Goal: Task Accomplishment & Management: Manage account settings

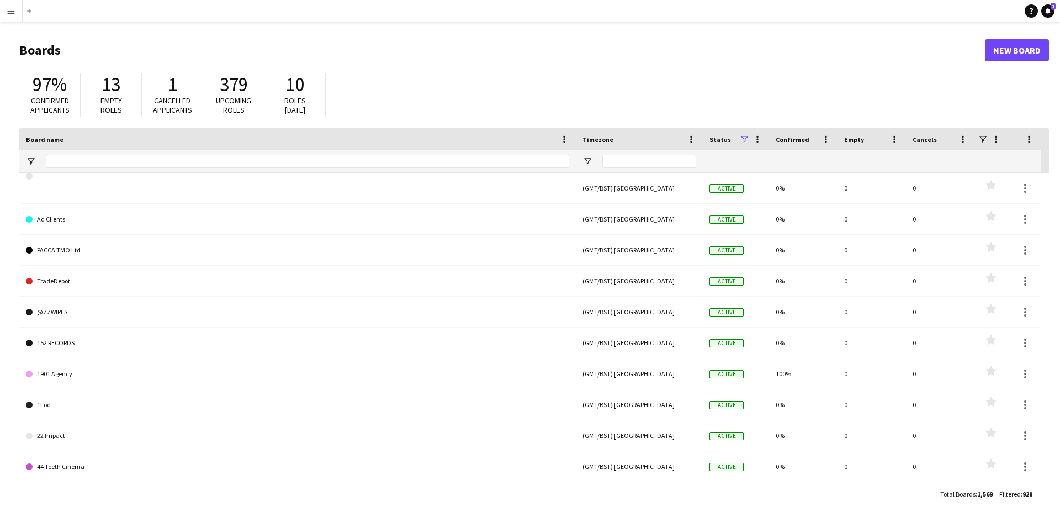
click at [14, 7] on app-icon "Menu" at bounding box center [11, 11] width 9 height 9
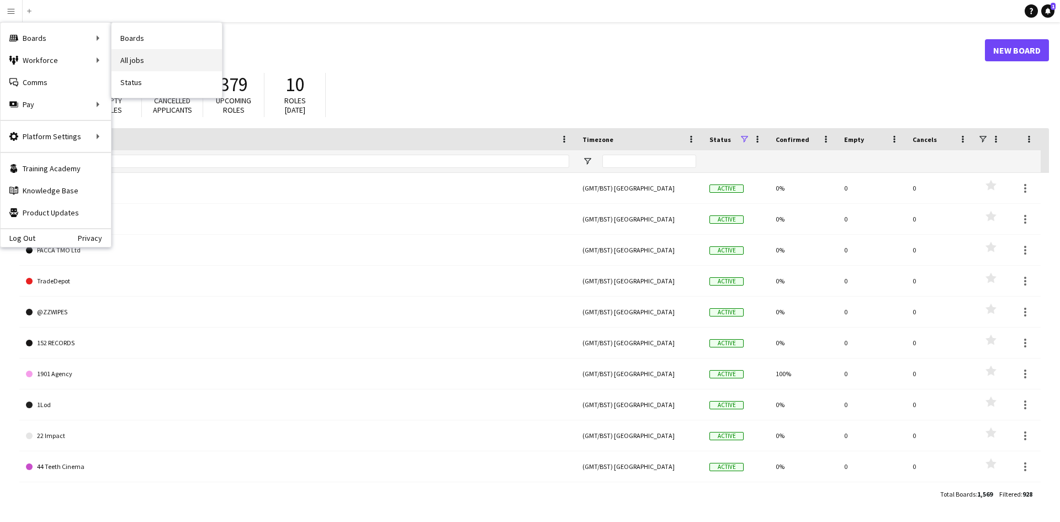
click at [147, 62] on link "All jobs" at bounding box center [167, 60] width 110 height 22
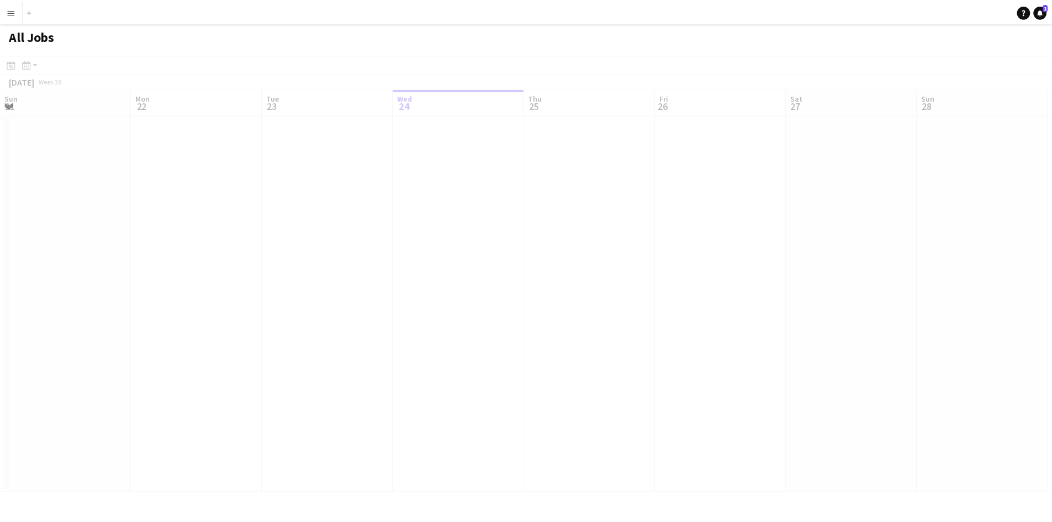
scroll to position [0, 264]
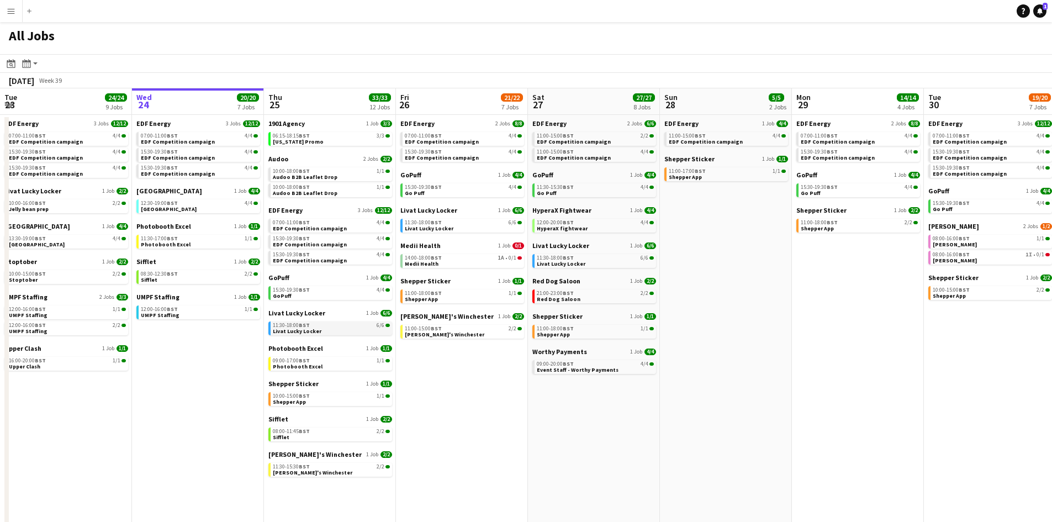
click at [306, 330] on span "Livat Lucky Locker" at bounding box center [297, 331] width 49 height 7
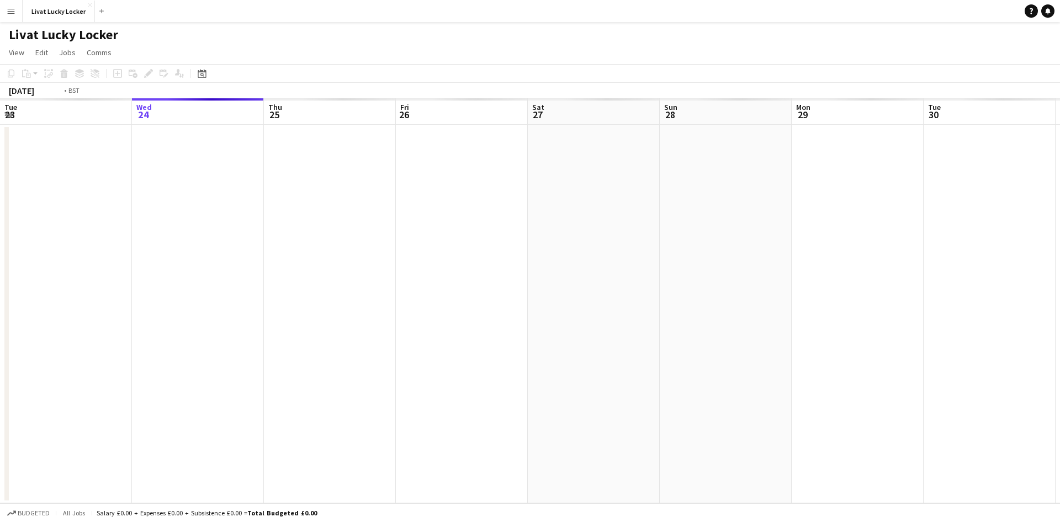
scroll to position [0, 380]
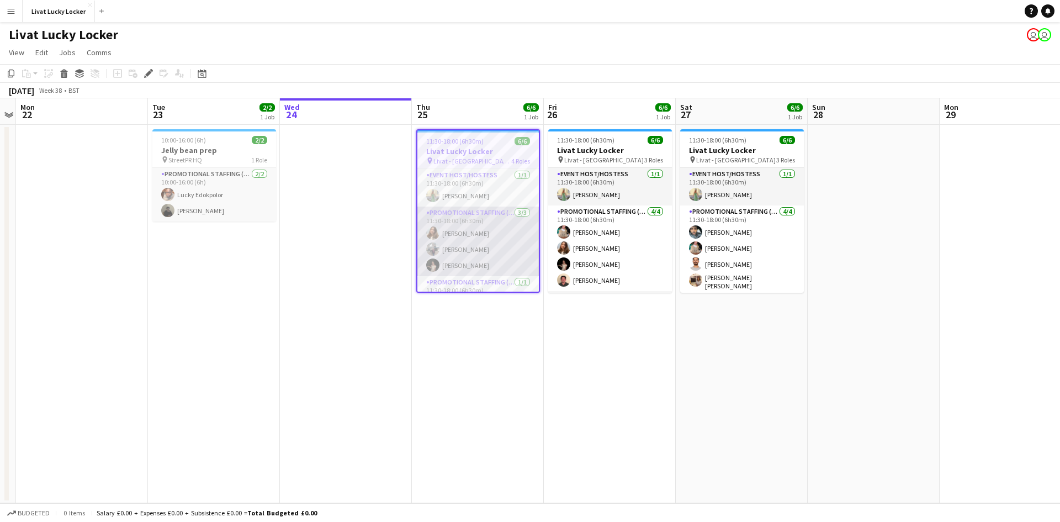
click at [460, 250] on app-card-role "Promotional Staffing (Brand Ambassadors) [DATE] 11:30-18:00 (6h30m) [PERSON_NAM…" at bounding box center [479, 242] width 122 height 70
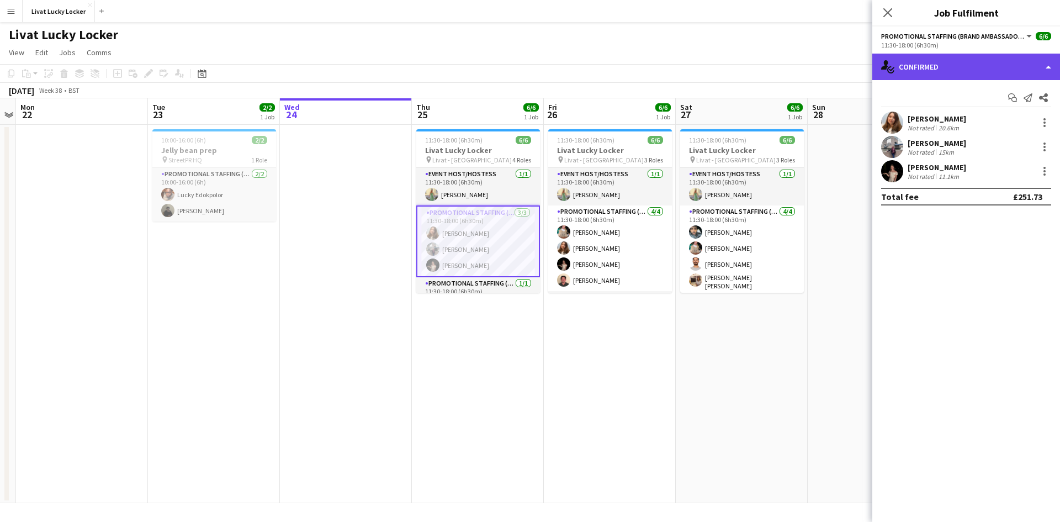
click at [967, 71] on div "single-neutral-actions-check-2 Confirmed" at bounding box center [967, 67] width 188 height 27
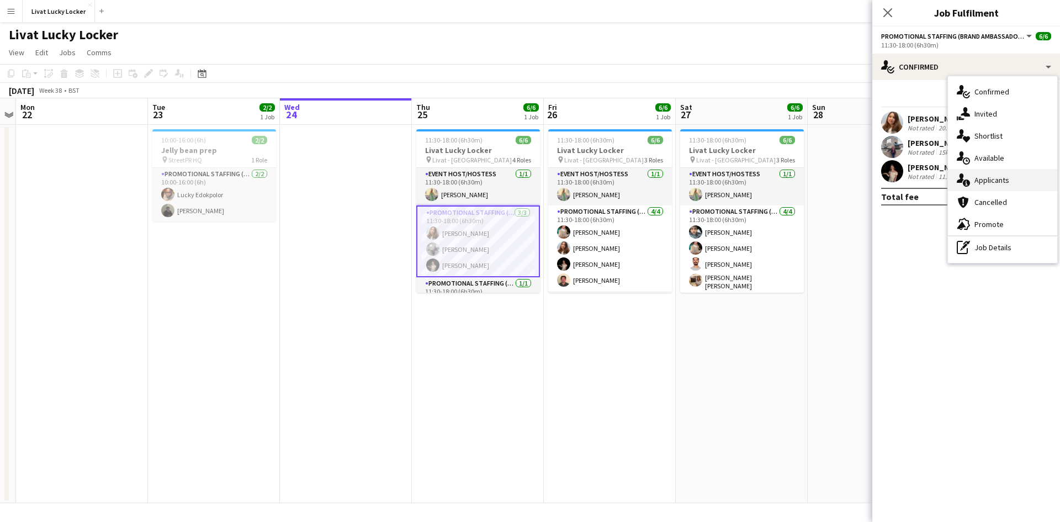
click at [998, 176] on span "Applicants" at bounding box center [992, 180] width 35 height 10
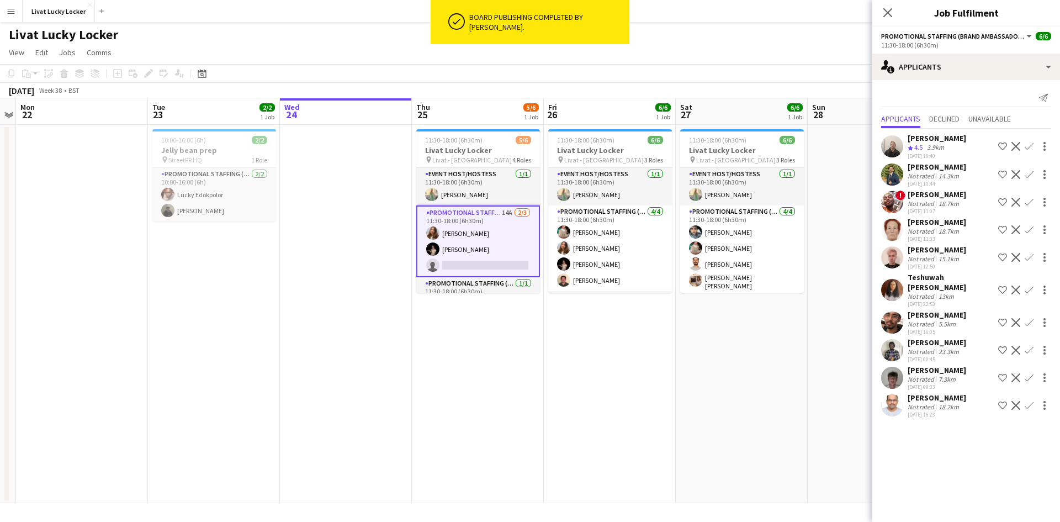
click at [929, 174] on div "Not rated" at bounding box center [922, 176] width 29 height 8
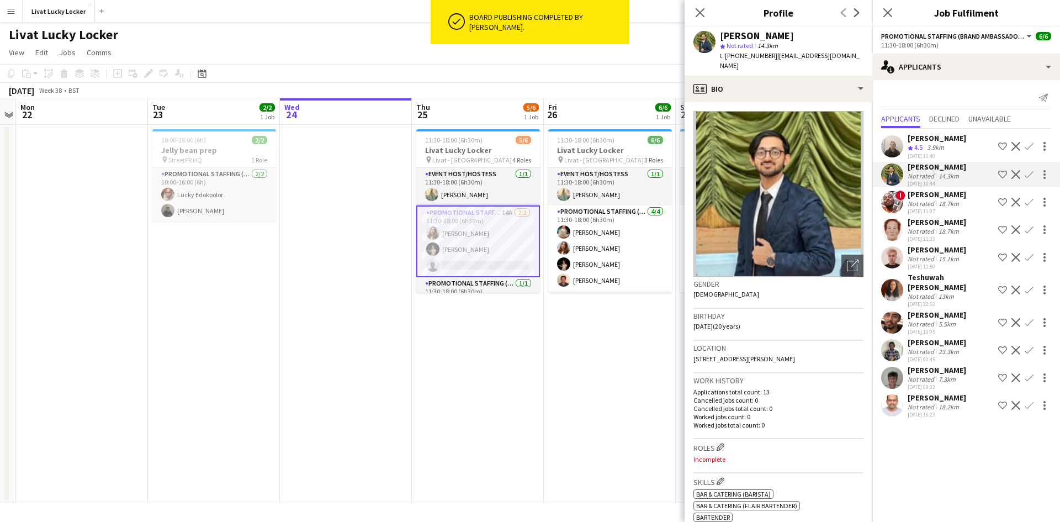
click at [941, 365] on div "[PERSON_NAME]" at bounding box center [937, 370] width 59 height 10
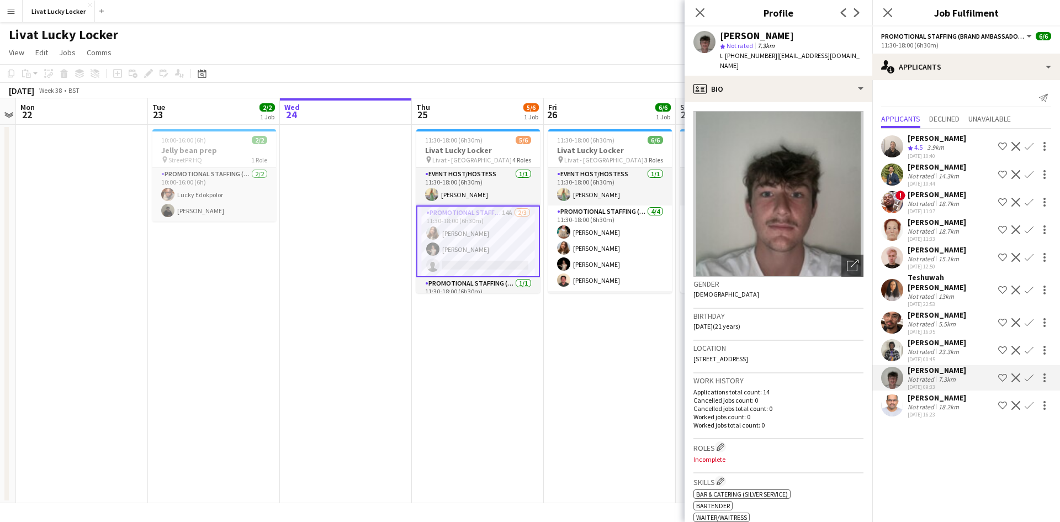
click at [919, 276] on div "Teshuwah [PERSON_NAME]" at bounding box center [951, 282] width 86 height 20
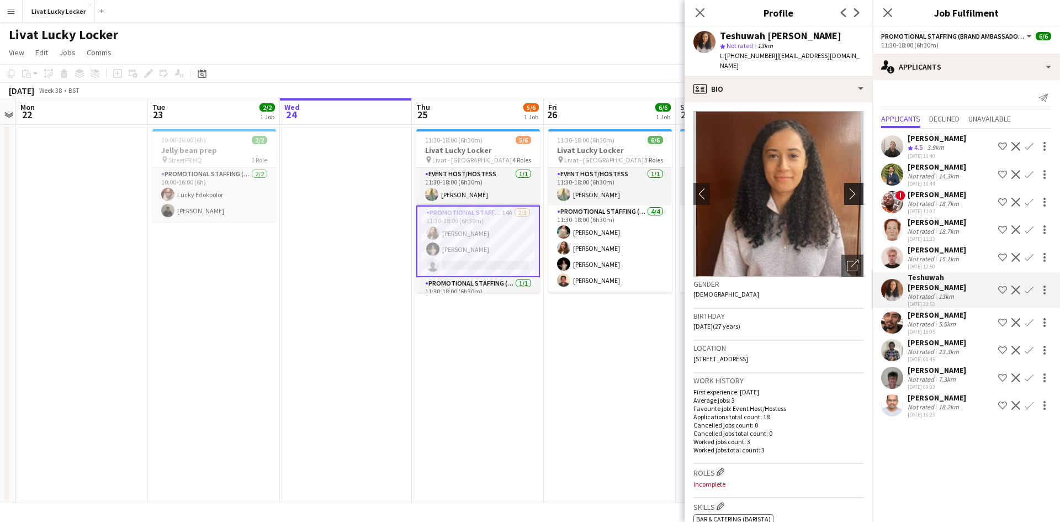
click at [847, 188] on app-icon "chevron-right" at bounding box center [855, 194] width 17 height 12
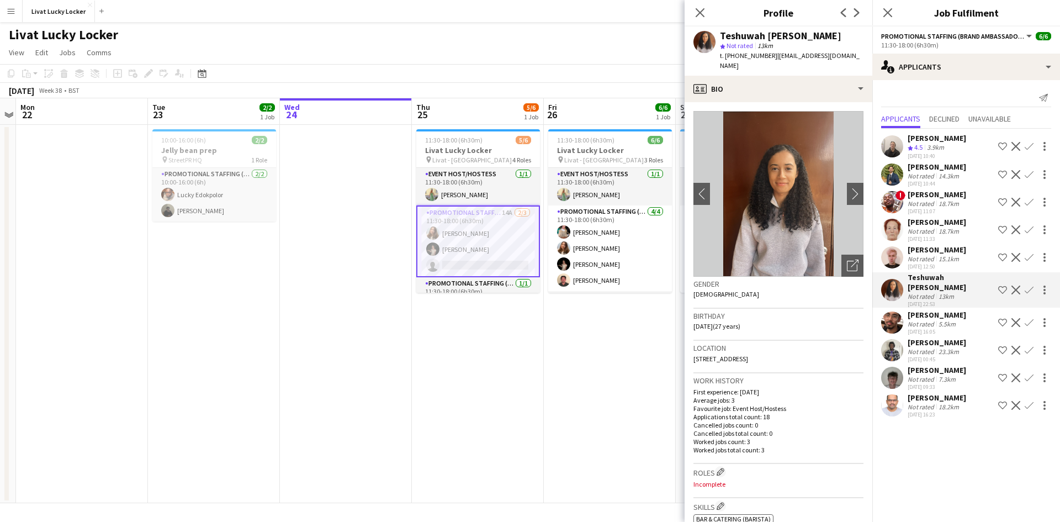
click at [1012, 286] on app-icon "Decline" at bounding box center [1016, 290] width 9 height 9
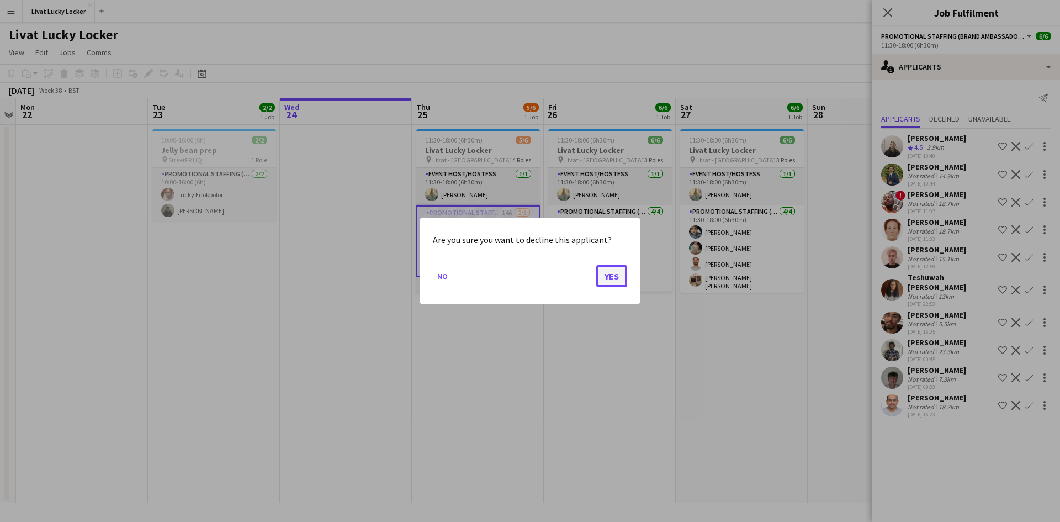
click at [616, 284] on button "Yes" at bounding box center [612, 276] width 31 height 22
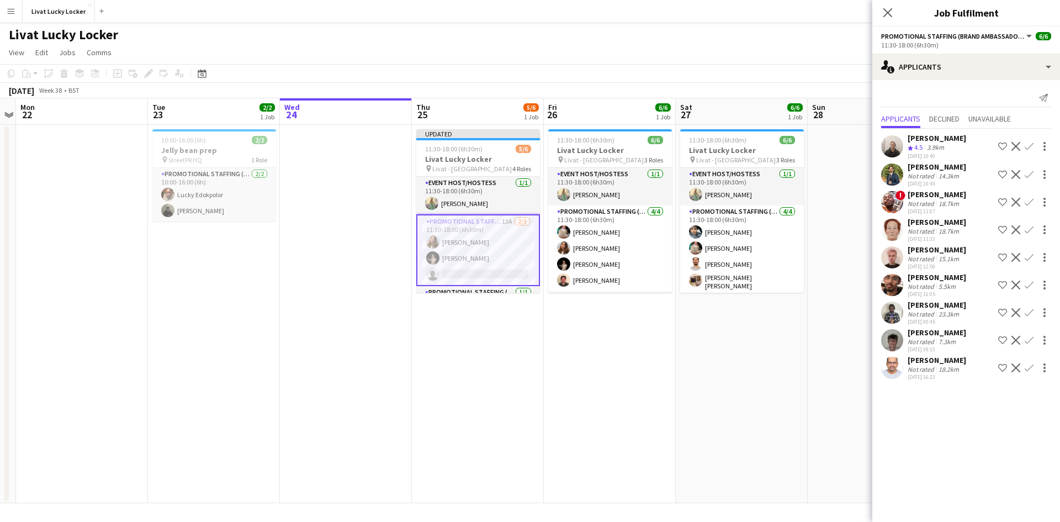
click at [755, 373] on app-date-cell "11:30-18:00 (6h30m) 6/6 Livat Lucky Locker pin Livat - King Street 3 Roles Even…" at bounding box center [742, 314] width 132 height 378
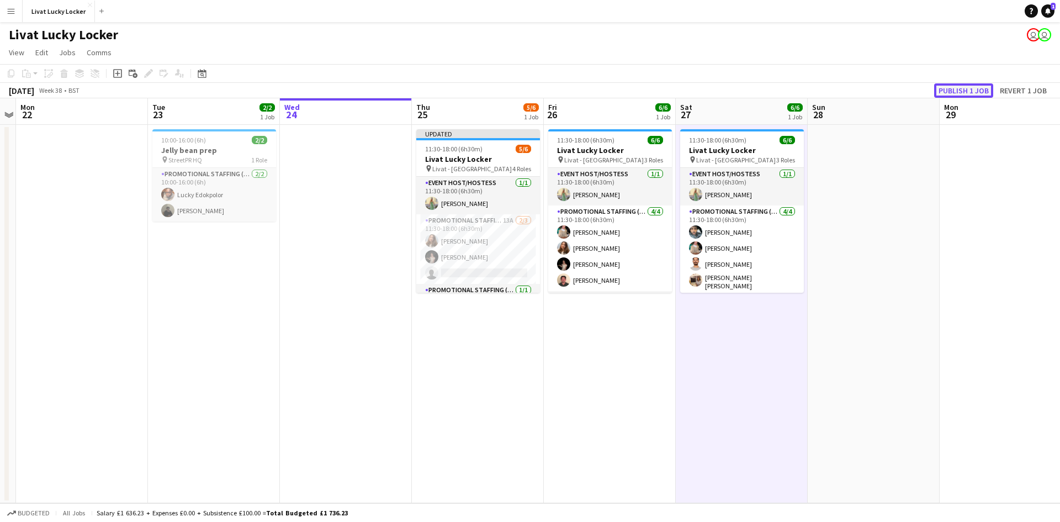
click at [946, 87] on button "Publish 1 job" at bounding box center [964, 90] width 59 height 14
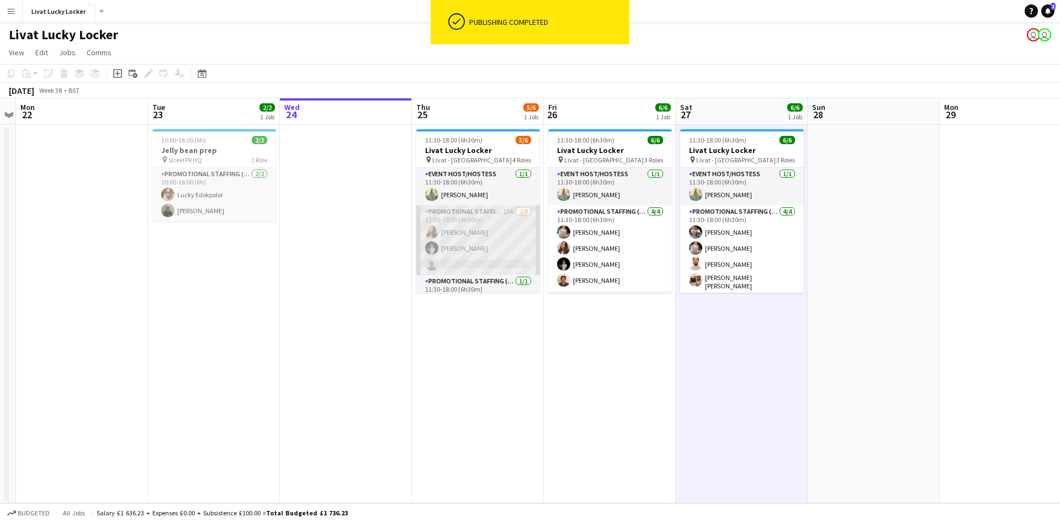
click at [462, 239] on app-card-role "Promotional Staffing (Brand Ambassadors) 13A [DATE] 11:30-18:00 (6h30m) [PERSON…" at bounding box center [478, 240] width 124 height 70
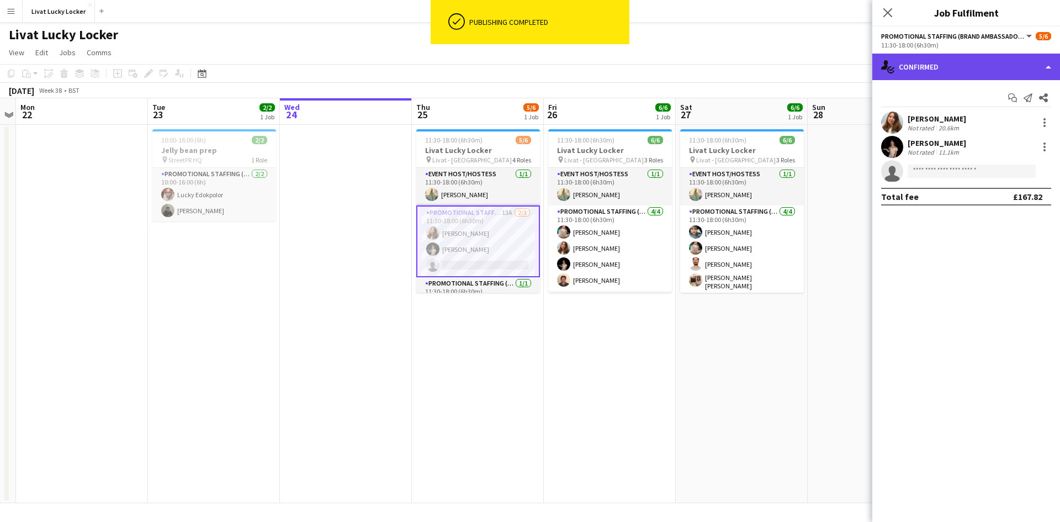
click at [928, 66] on div "single-neutral-actions-check-2 Confirmed" at bounding box center [967, 67] width 188 height 27
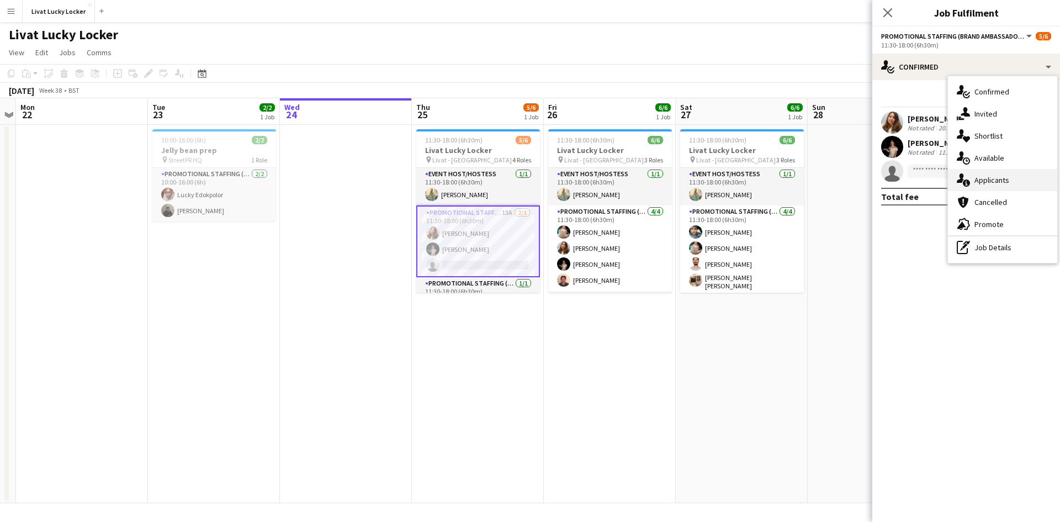
click at [1006, 182] on span "Applicants" at bounding box center [992, 180] width 35 height 10
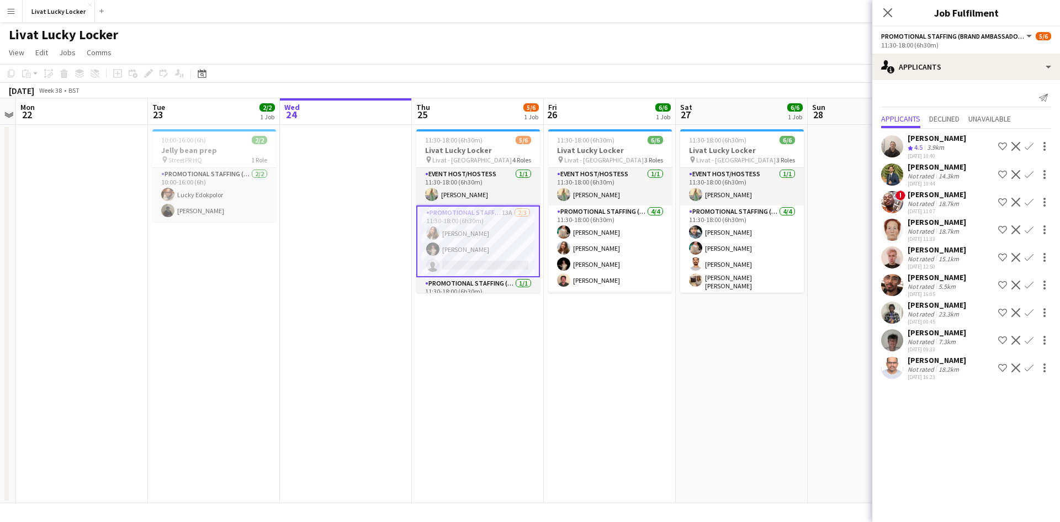
click at [939, 203] on div "18.7km" at bounding box center [949, 203] width 25 height 8
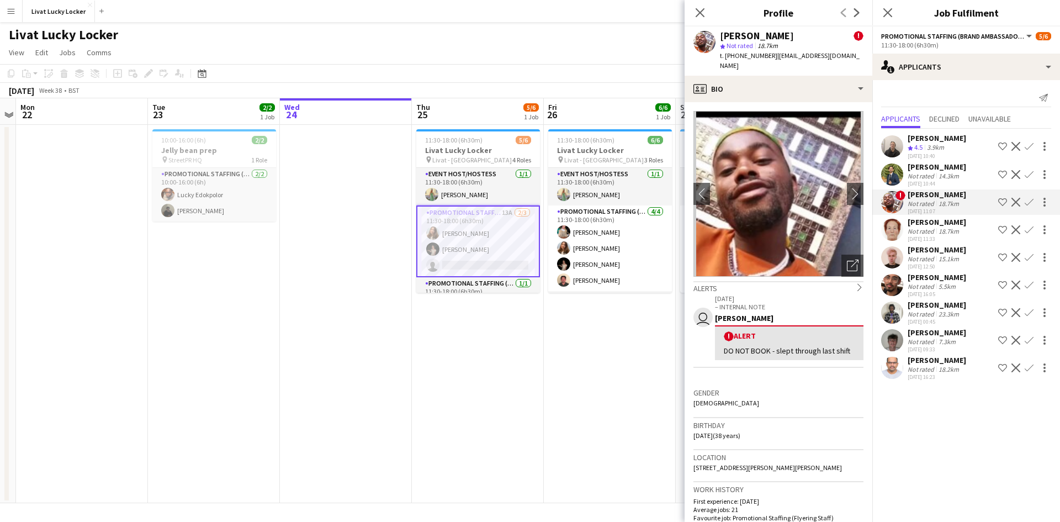
click at [942, 224] on div "[PERSON_NAME]" at bounding box center [937, 222] width 59 height 10
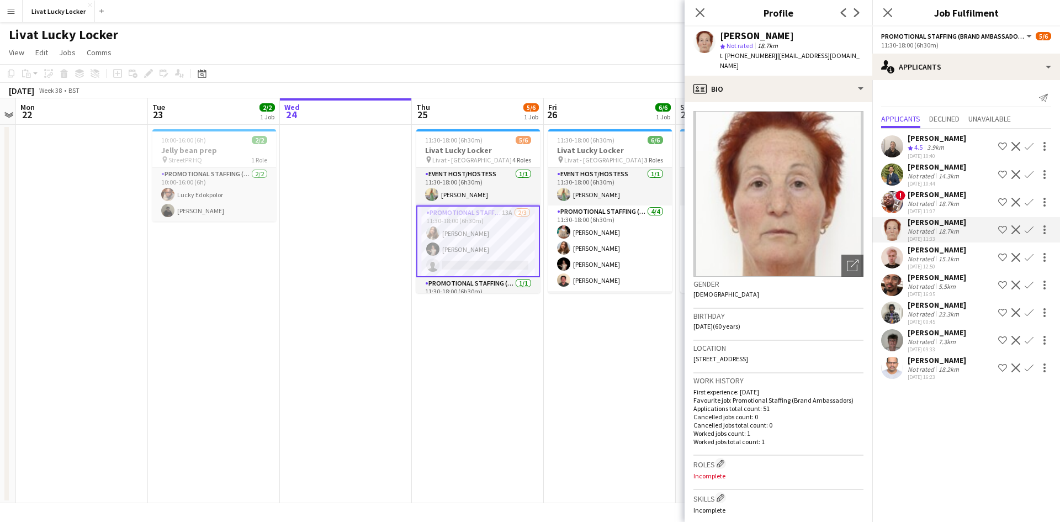
click at [938, 257] on div "15.1km" at bounding box center [949, 259] width 25 height 8
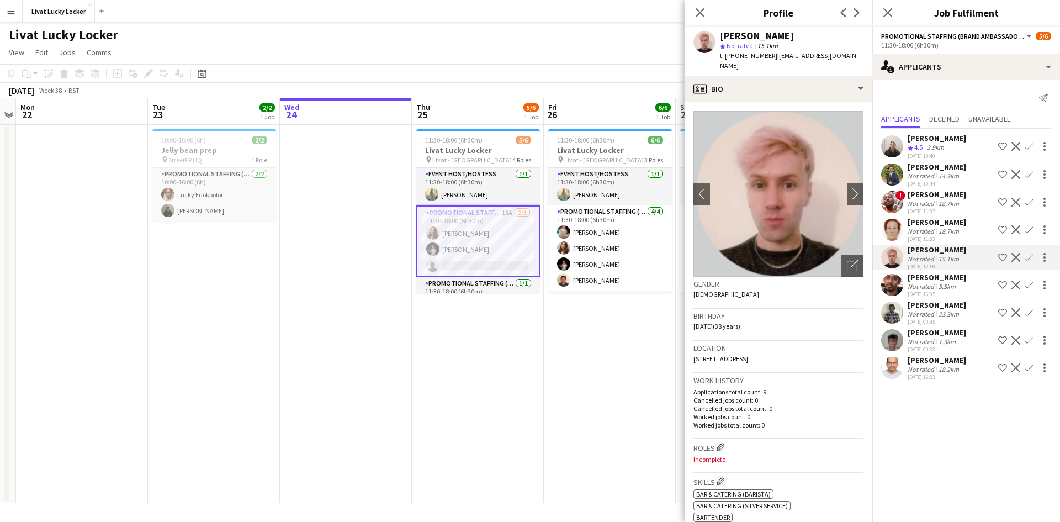
click at [964, 228] on div "Not rated 18.7km" at bounding box center [937, 231] width 59 height 8
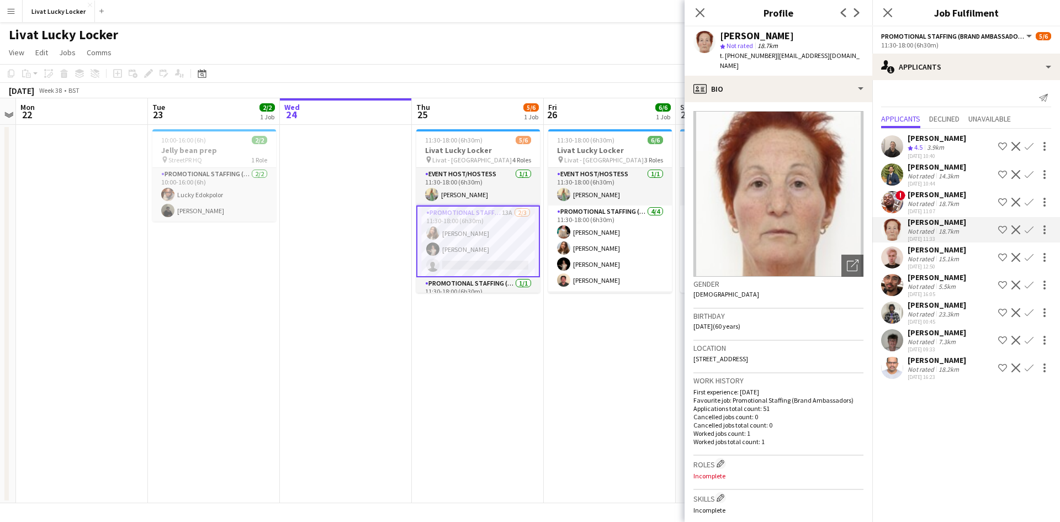
click at [906, 313] on div "[PERSON_NAME] Ebuki Not rated 23.3km [DATE] 00:45 Shortlist crew Decline Confirm" at bounding box center [967, 312] width 188 height 25
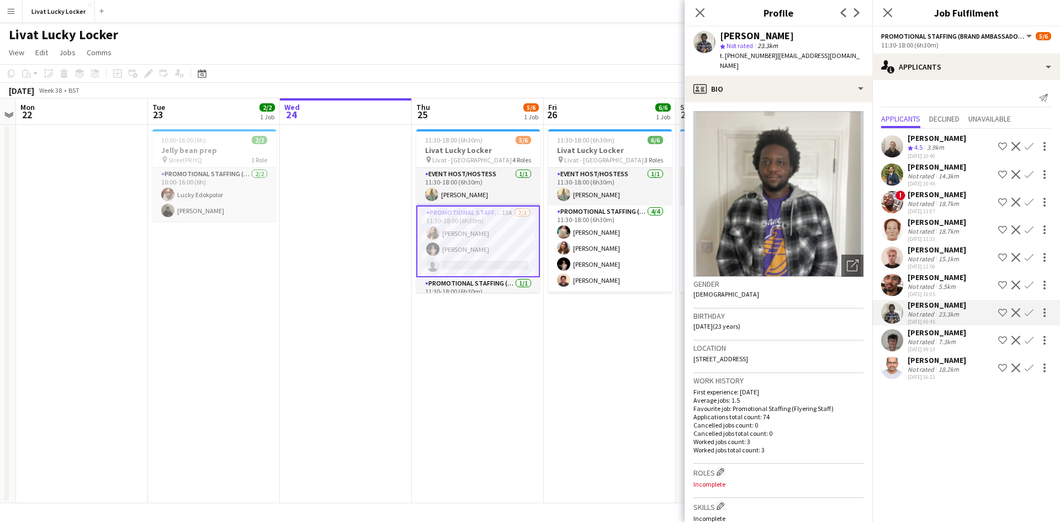
click at [922, 276] on div "[PERSON_NAME]" at bounding box center [937, 277] width 59 height 10
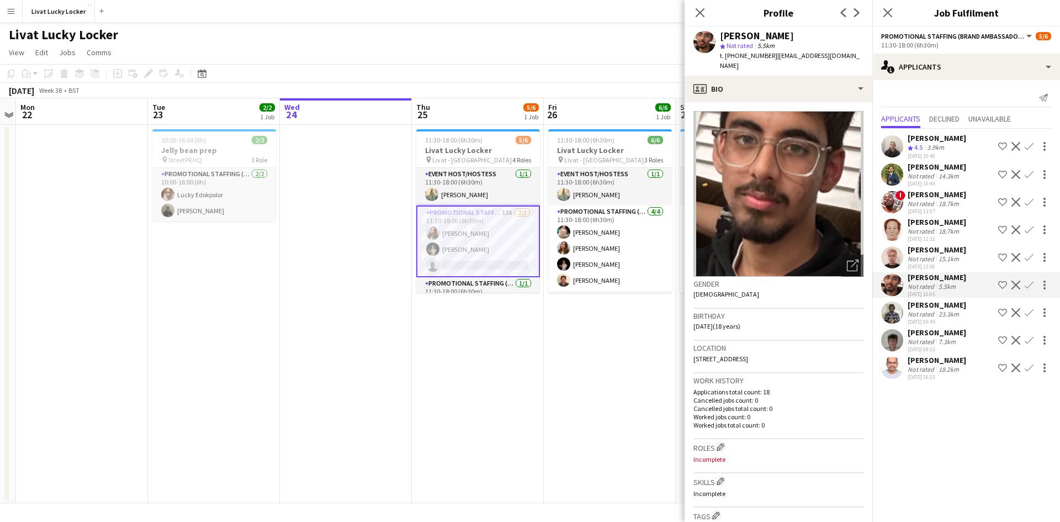
click at [941, 315] on div "23.3km" at bounding box center [949, 314] width 25 height 8
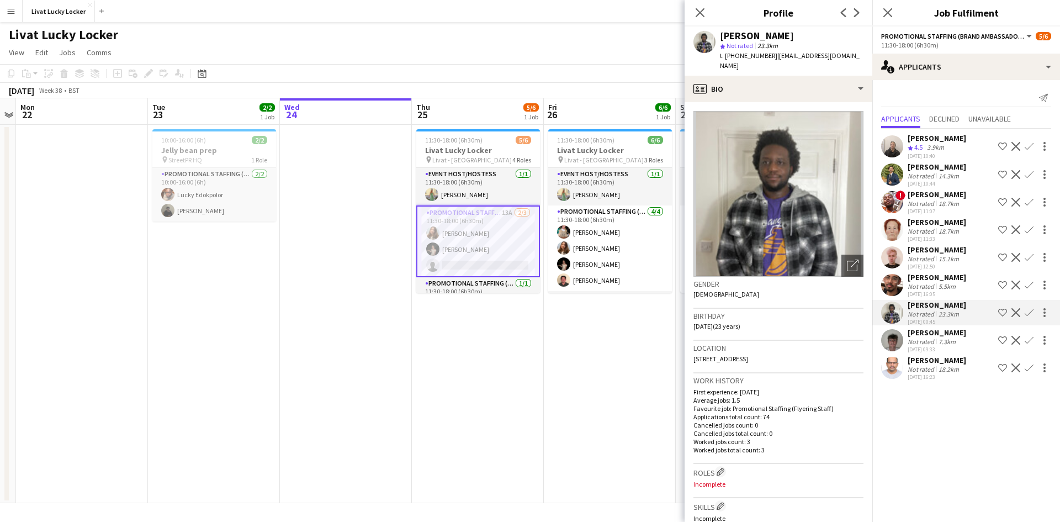
click at [943, 365] on div "18.2km" at bounding box center [949, 369] width 25 height 8
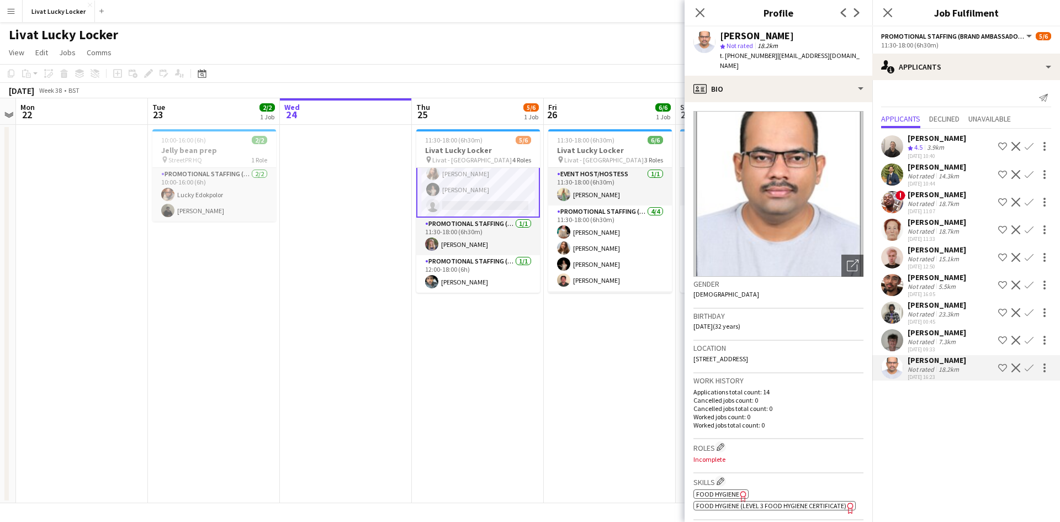
click at [493, 349] on app-date-cell "11:30-18:00 (6h30m) 5/6 Livat Lucky Locker pin Livat - [GEOGRAPHIC_DATA] 4 Role…" at bounding box center [478, 314] width 132 height 378
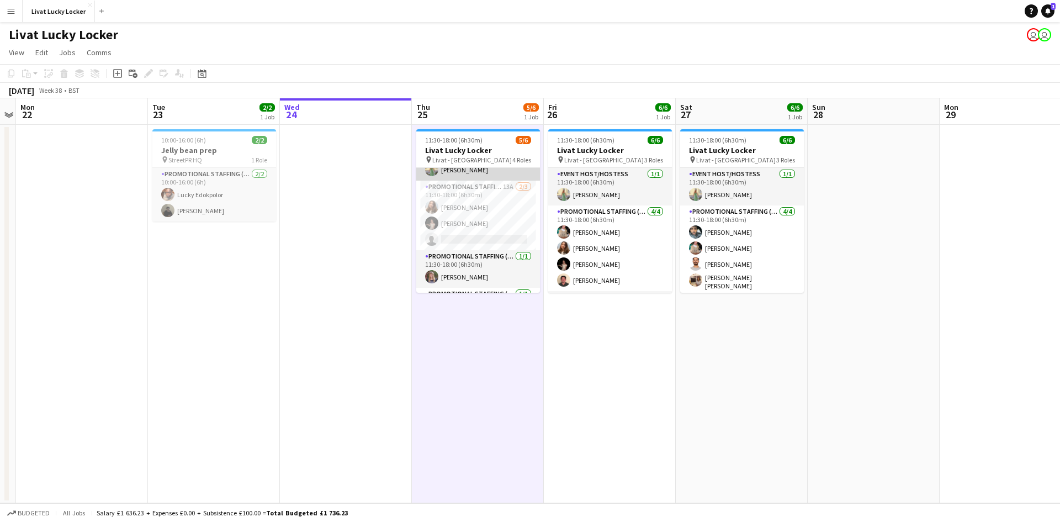
scroll to position [0, 0]
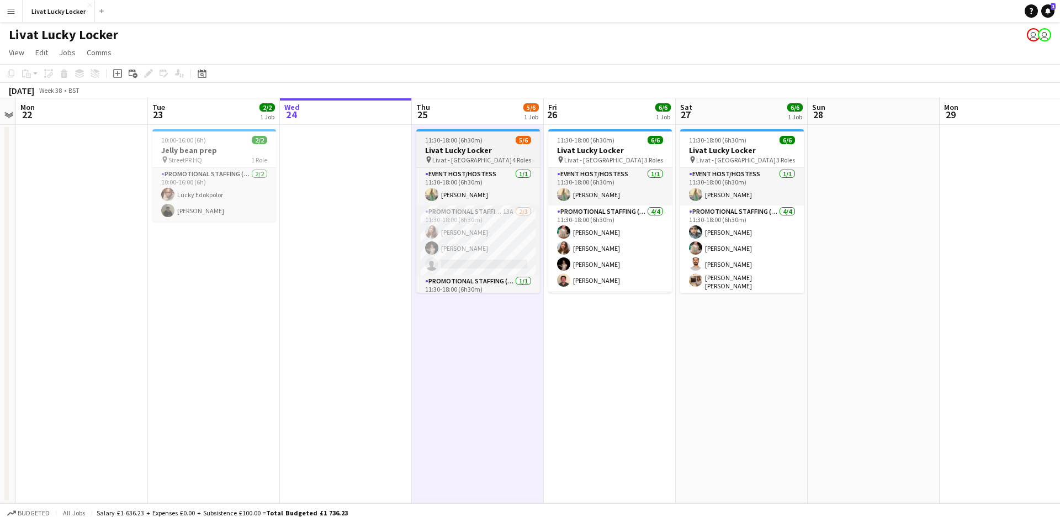
click at [446, 156] on span "Livat - [GEOGRAPHIC_DATA]" at bounding box center [472, 160] width 80 height 8
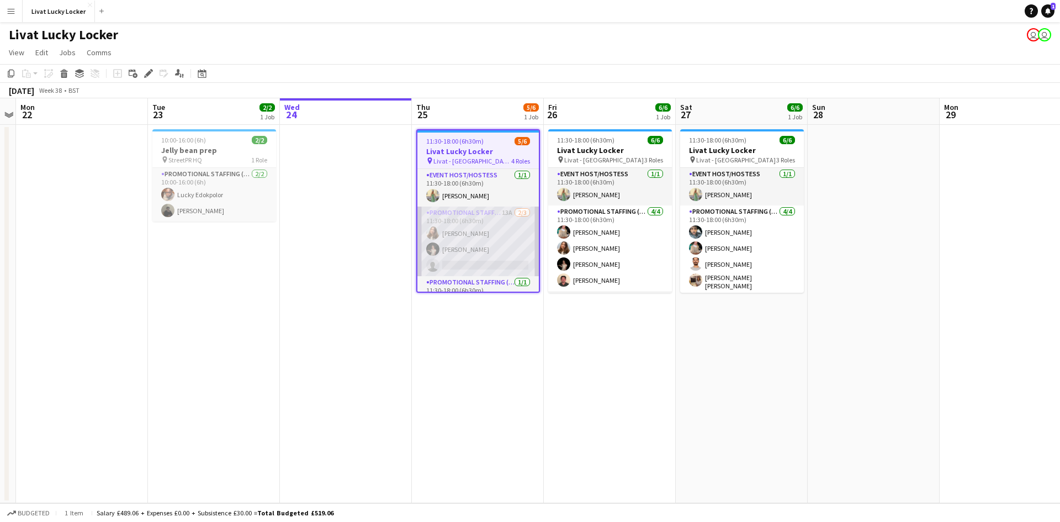
click at [456, 221] on app-card-role "Promotional Staffing (Brand Ambassadors) 13A [DATE] 11:30-18:00 (6h30m) [PERSON…" at bounding box center [479, 242] width 122 height 70
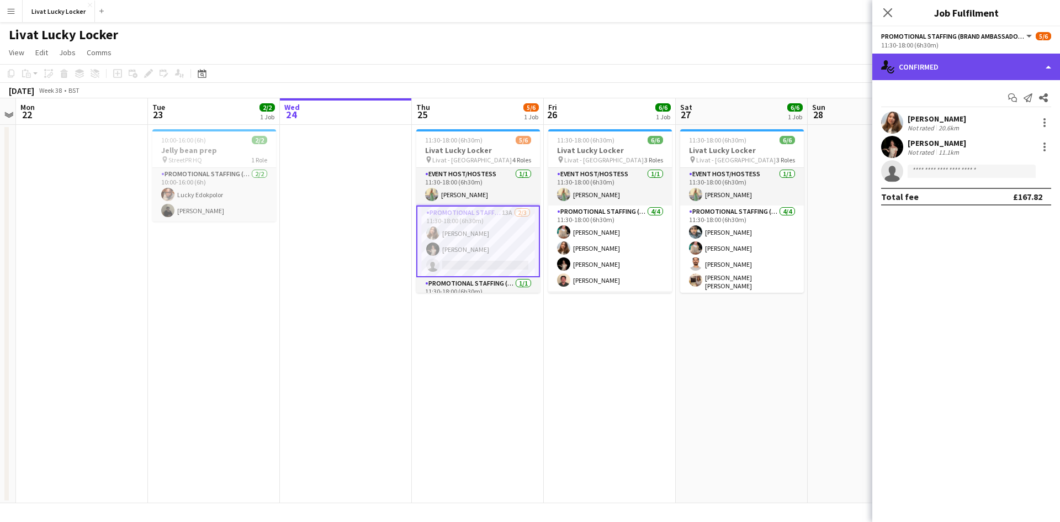
click at [915, 61] on div "single-neutral-actions-check-2 Confirmed" at bounding box center [967, 67] width 188 height 27
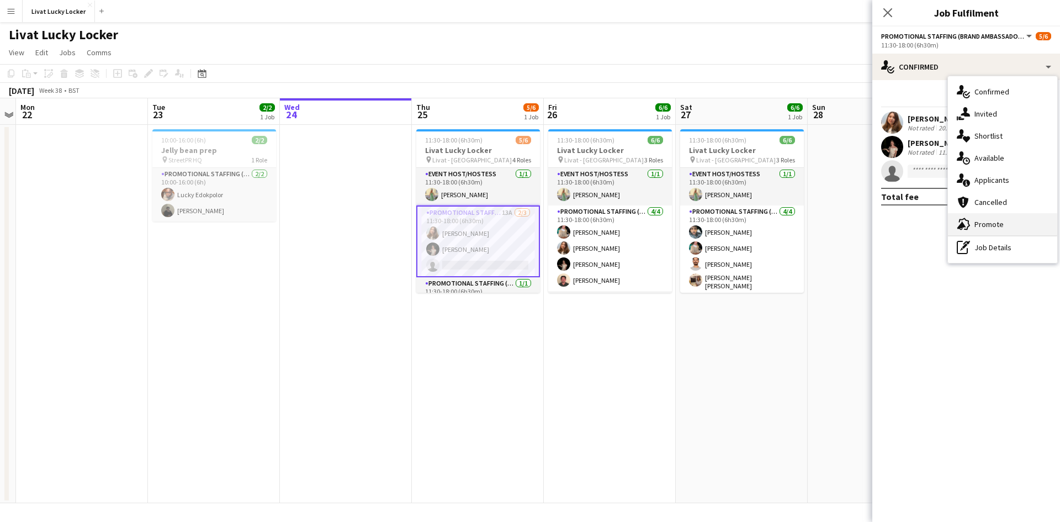
click at [967, 223] on icon "advertising-megaphone" at bounding box center [963, 224] width 13 height 13
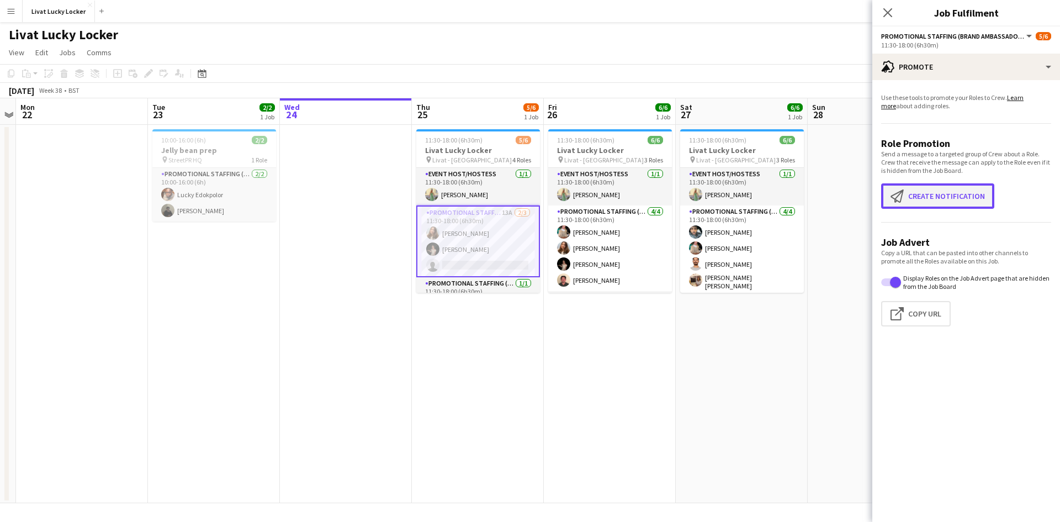
click at [949, 186] on button "Create notification Create notification" at bounding box center [938, 195] width 113 height 25
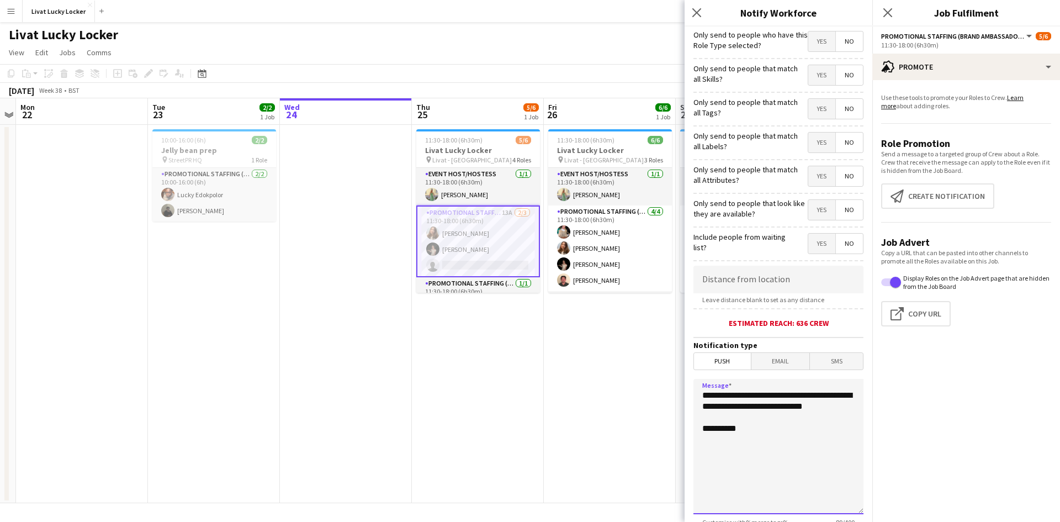
drag, startPoint x: 757, startPoint y: 422, endPoint x: 674, endPoint y: 391, distance: 87.9
click at [674, 391] on body "Menu Boards Boards Boards All jobs Status Workforce Workforce My Workforce Recr…" at bounding box center [530, 261] width 1060 height 522
drag, startPoint x: 837, startPoint y: 434, endPoint x: 700, endPoint y: 394, distance: 143.0
click at [700, 394] on textarea "**********" at bounding box center [779, 446] width 170 height 135
click at [748, 425] on textarea "**********" at bounding box center [779, 446] width 170 height 135
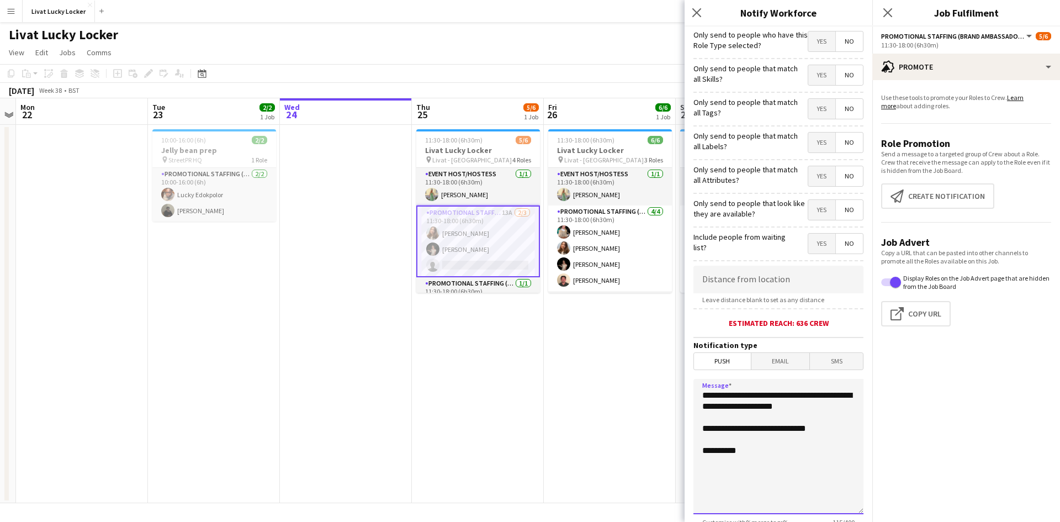
click at [748, 429] on textarea "**********" at bounding box center [779, 446] width 170 height 135
click at [756, 429] on textarea "**********" at bounding box center [779, 446] width 170 height 135
click at [782, 450] on textarea "**********" at bounding box center [779, 446] width 170 height 135
click at [773, 429] on textarea "**********" at bounding box center [779, 446] width 170 height 135
click at [785, 444] on textarea "**********" at bounding box center [779, 446] width 170 height 135
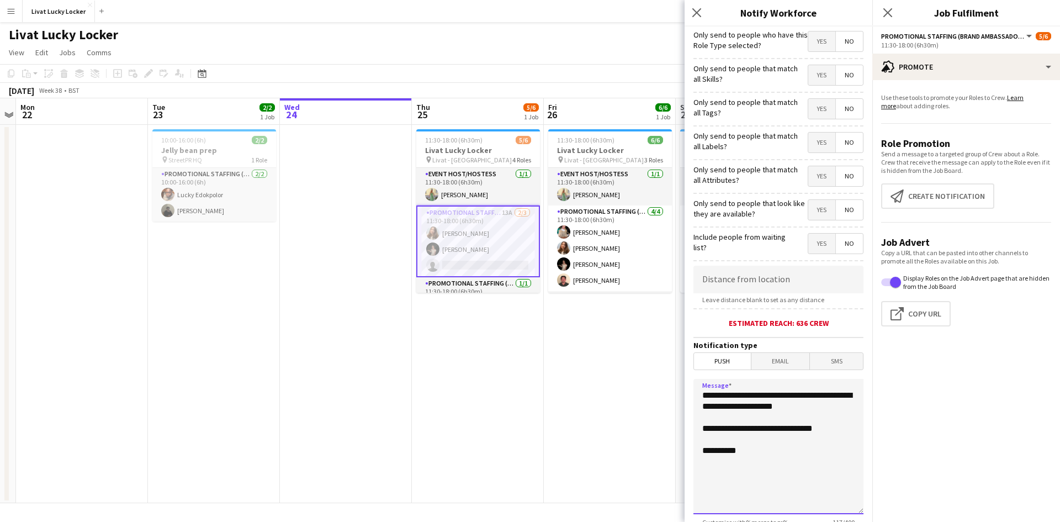
click at [825, 423] on textarea "**********" at bounding box center [779, 446] width 170 height 135
click at [824, 428] on textarea "**********" at bounding box center [779, 446] width 170 height 135
click at [824, 410] on textarea "**********" at bounding box center [779, 446] width 170 height 135
click at [835, 429] on textarea "**********" at bounding box center [779, 446] width 170 height 135
drag, startPoint x: 769, startPoint y: 429, endPoint x: 740, endPoint y: 431, distance: 29.9
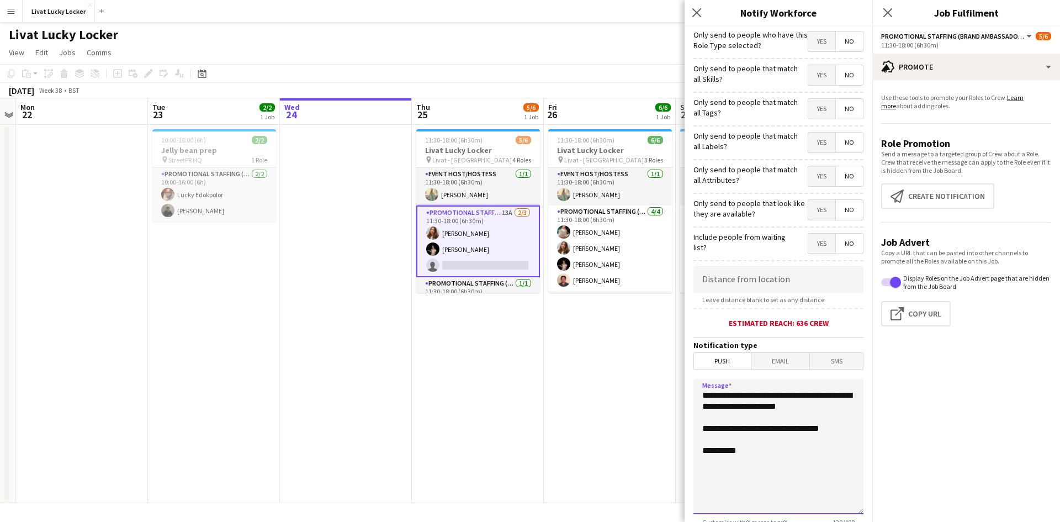
click at [740, 431] on textarea "**********" at bounding box center [779, 446] width 170 height 135
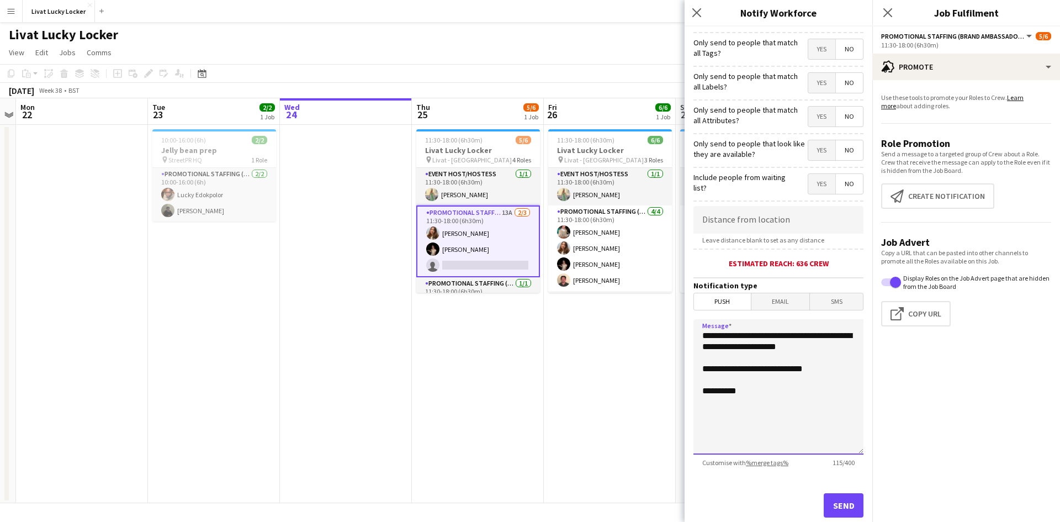
scroll to position [86, 0]
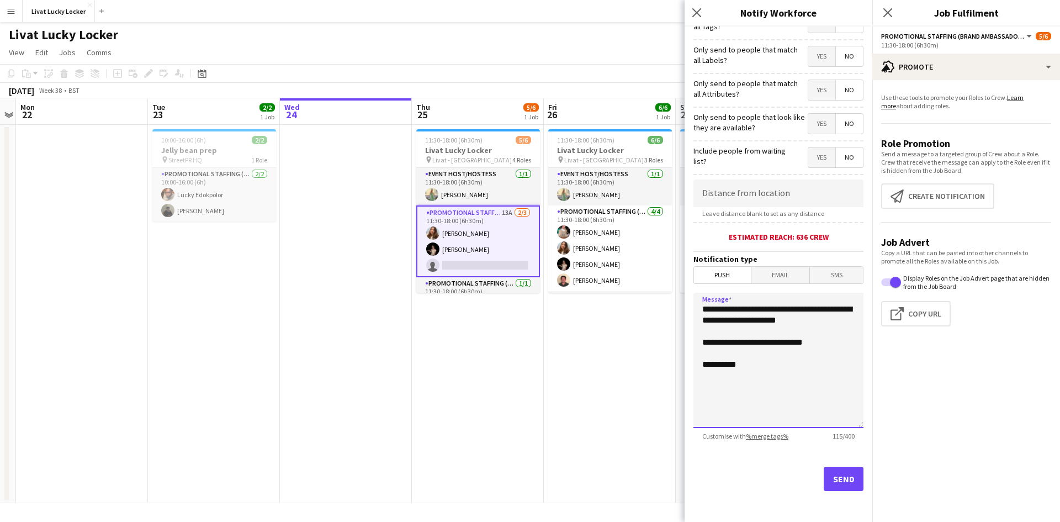
click at [751, 312] on textarea "**********" at bounding box center [779, 360] width 170 height 135
type textarea "**********"
click at [790, 195] on input at bounding box center [779, 194] width 170 height 28
type input "******"
click at [838, 479] on button "Send" at bounding box center [844, 479] width 40 height 24
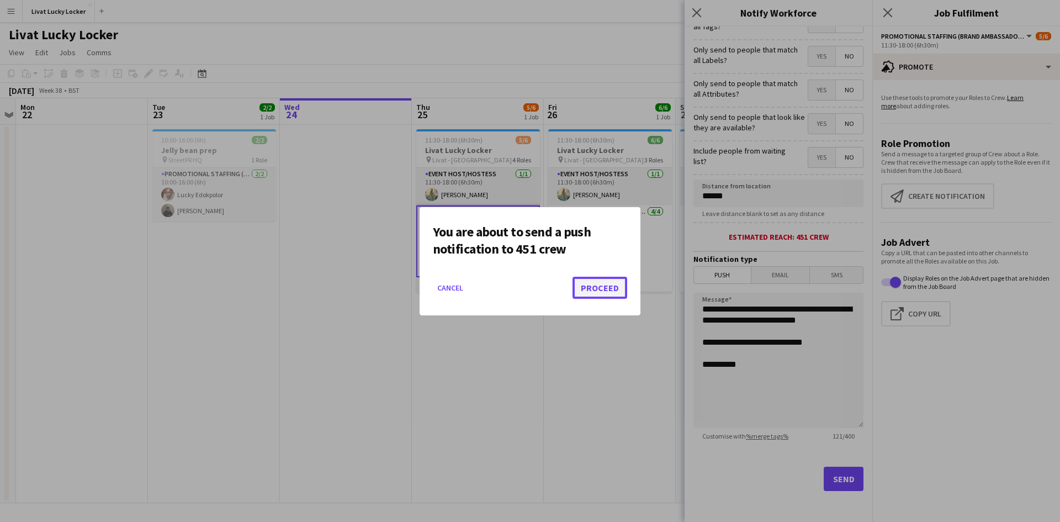
click at [583, 283] on button "Proceed" at bounding box center [600, 288] width 55 height 22
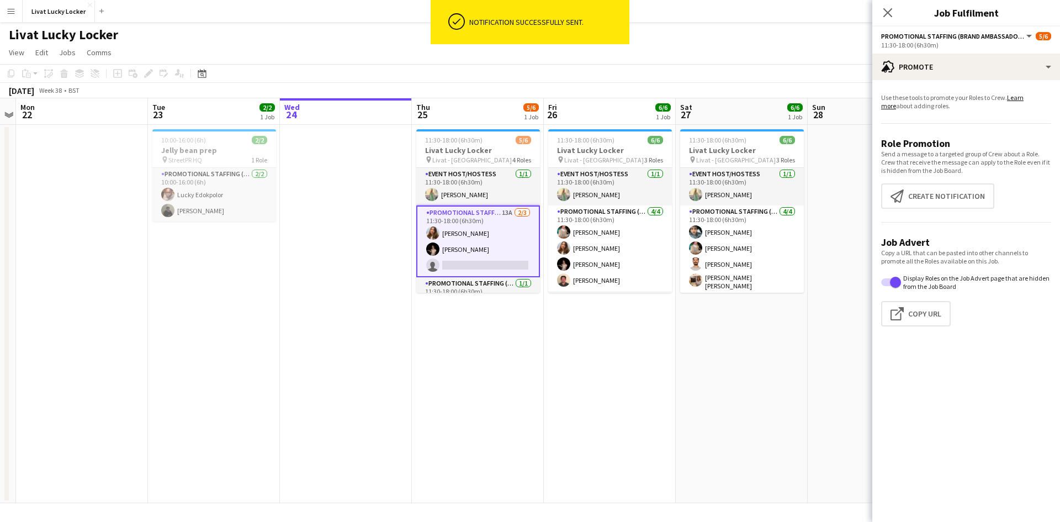
click at [580, 404] on app-date-cell "11:30-18:00 (6h30m) 6/6 Livat Lucky Locker pin Livat - King Street 3 Roles Even…" at bounding box center [610, 314] width 132 height 378
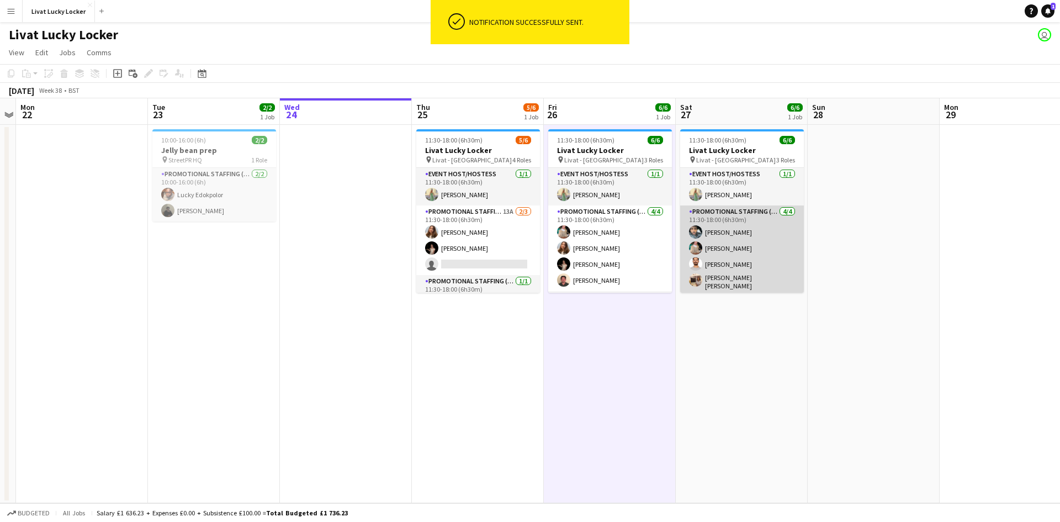
click at [729, 255] on app-card-role "Promotional Staffing (Brand Ambassadors) [DATE] 11:30-18:00 (6h30m) [PERSON_NAM…" at bounding box center [742, 249] width 124 height 89
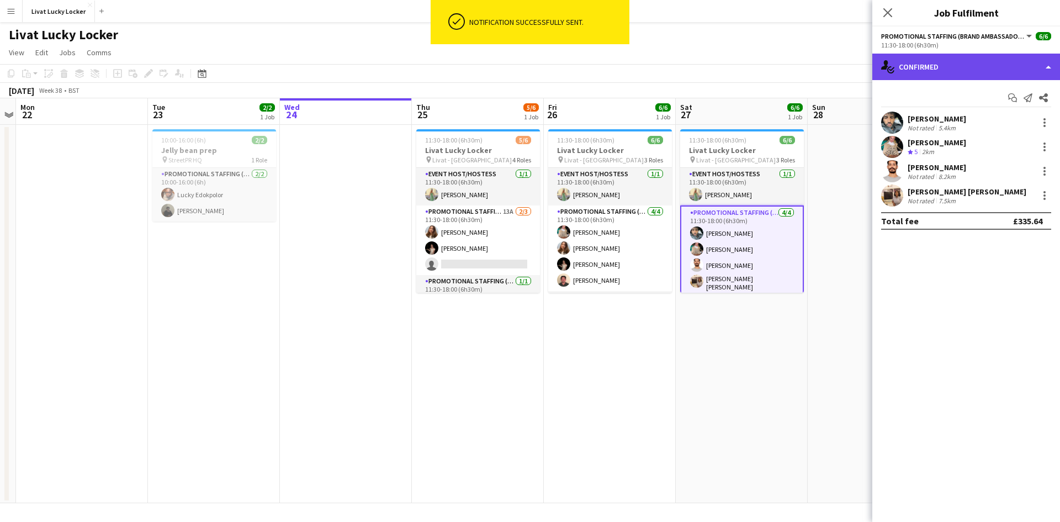
click at [984, 62] on div "single-neutral-actions-check-2 Confirmed" at bounding box center [967, 67] width 188 height 27
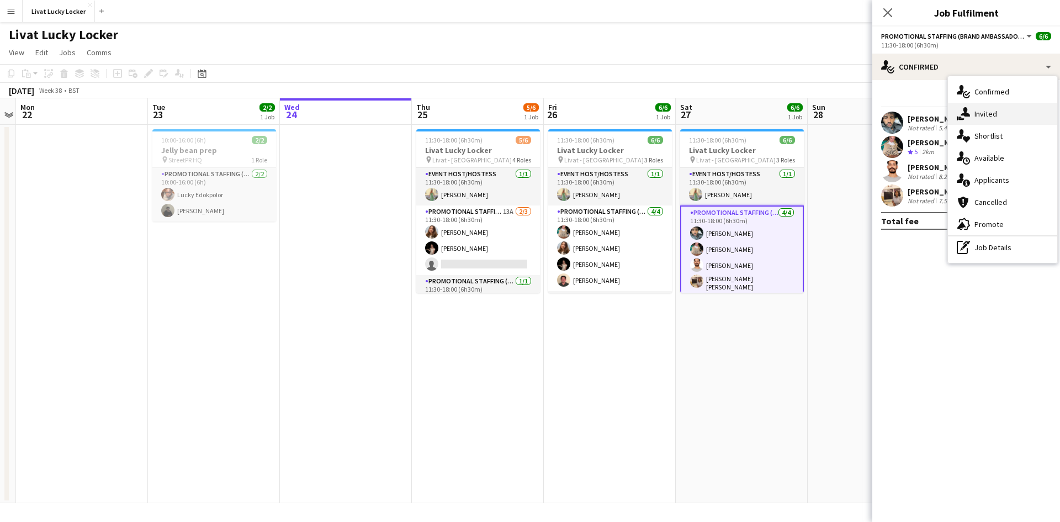
click at [998, 121] on div "single-neutral-actions-share-1 Invited" at bounding box center [1002, 114] width 109 height 22
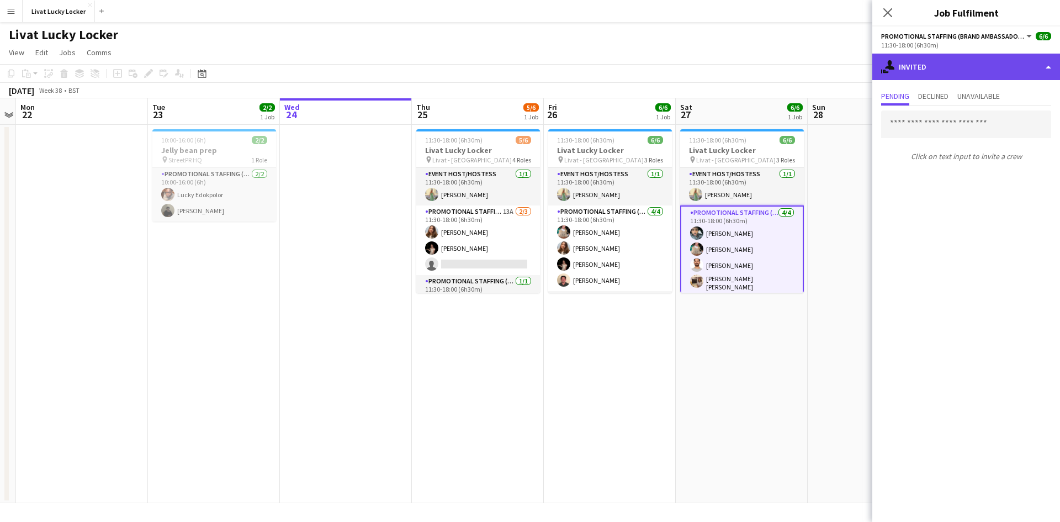
click at [936, 65] on div "single-neutral-actions-share-1 Invited" at bounding box center [967, 67] width 188 height 27
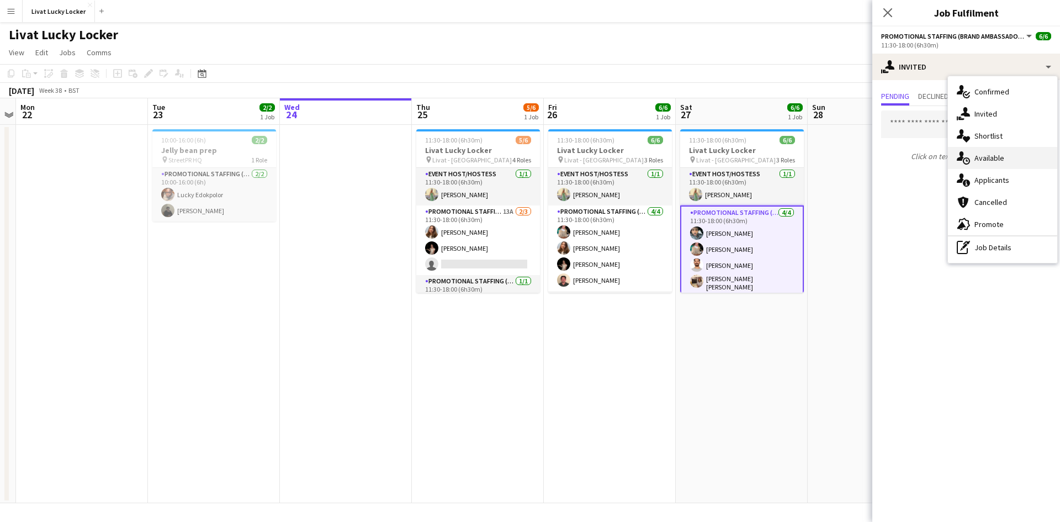
click at [992, 168] on div "single-neutral-actions-upload Available" at bounding box center [1002, 158] width 109 height 22
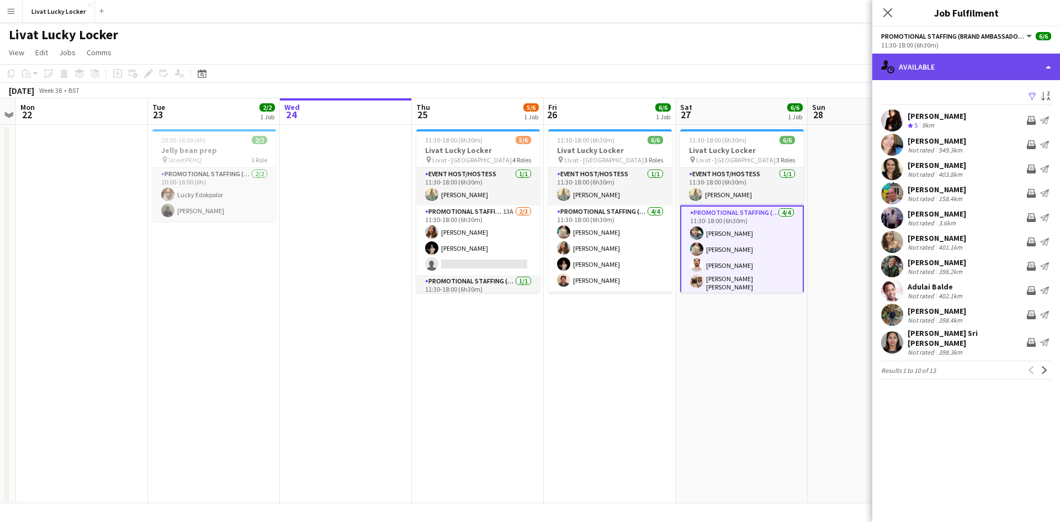
click at [965, 69] on div "single-neutral-actions-upload Available" at bounding box center [967, 67] width 188 height 27
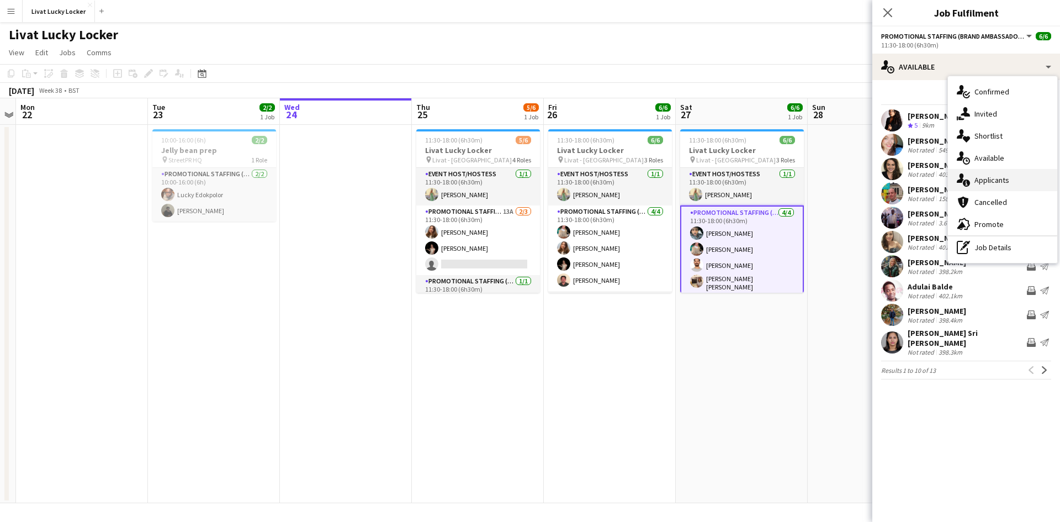
click at [992, 181] on span "Applicants" at bounding box center [992, 180] width 35 height 10
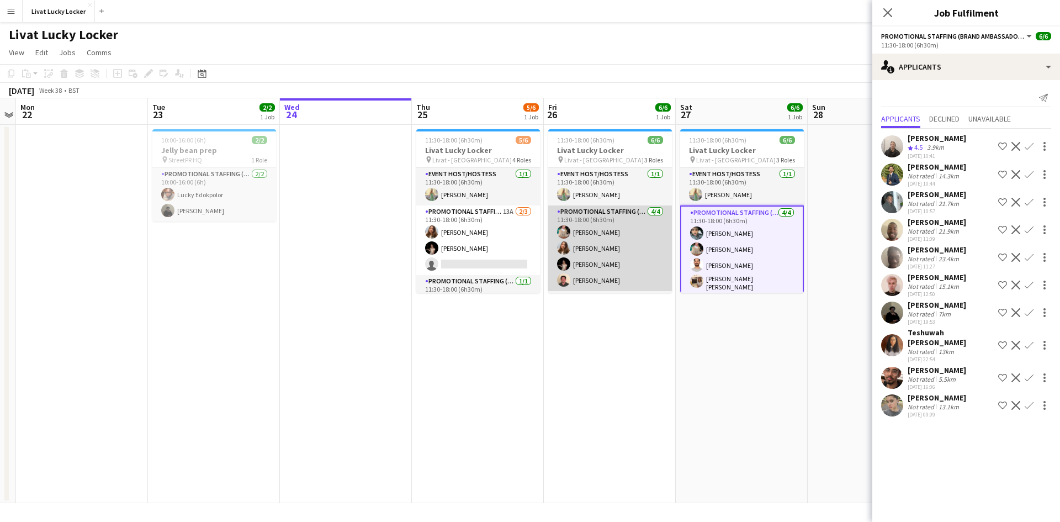
click at [581, 223] on app-card-role "Promotional Staffing (Brand Ambassadors) [DATE] 11:30-18:00 (6h30m) [PERSON_NAM…" at bounding box center [610, 248] width 124 height 86
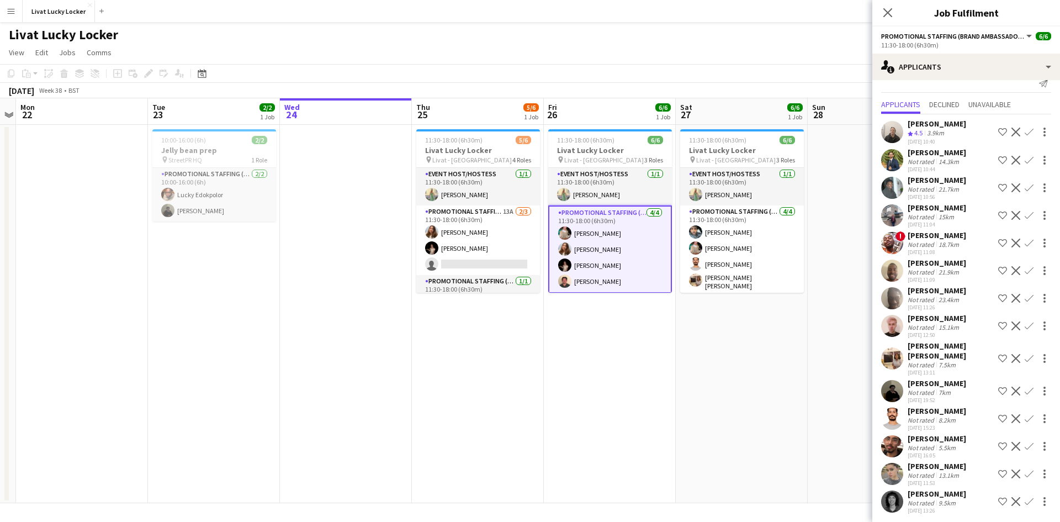
scroll to position [18, 0]
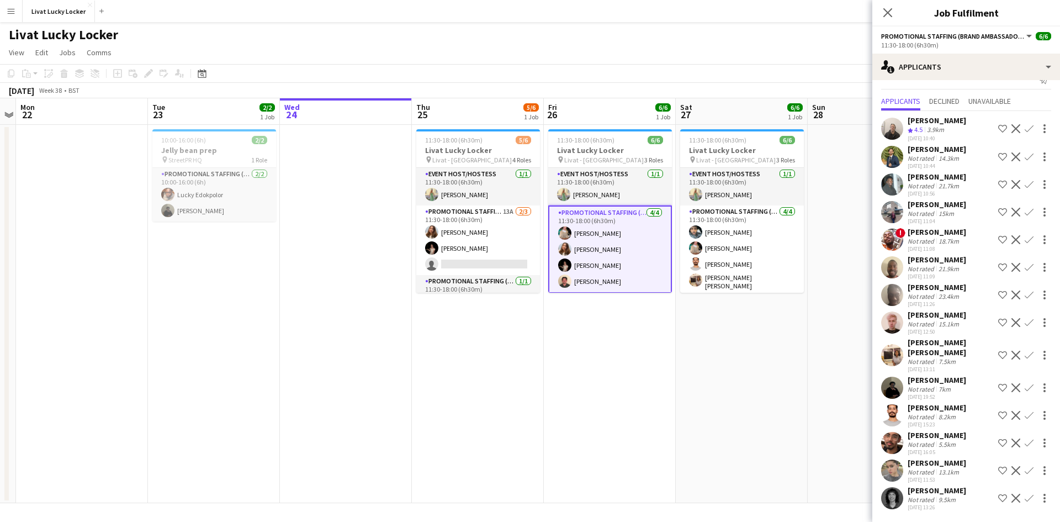
click at [922, 459] on div "[PERSON_NAME]" at bounding box center [937, 463] width 59 height 10
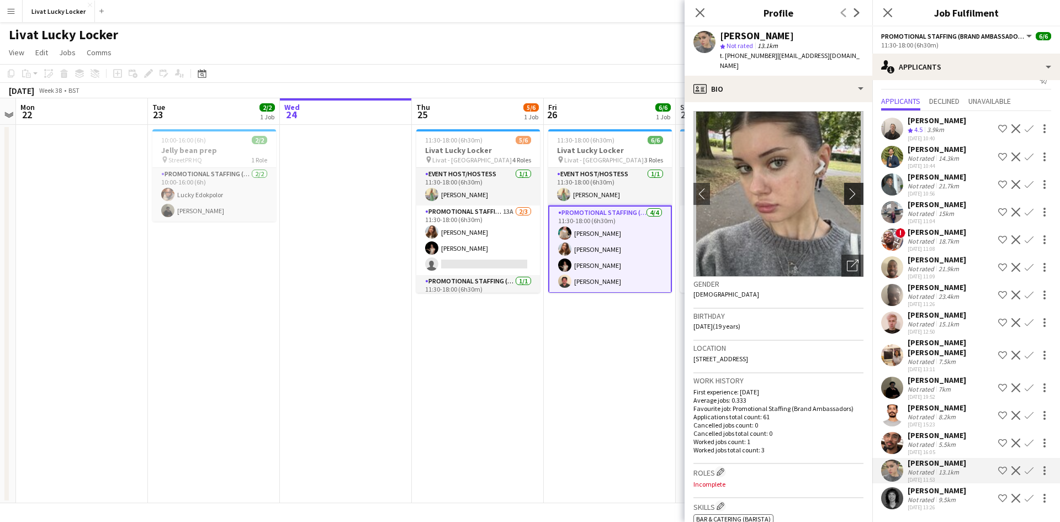
click at [850, 188] on app-icon "chevron-right" at bounding box center [855, 194] width 17 height 12
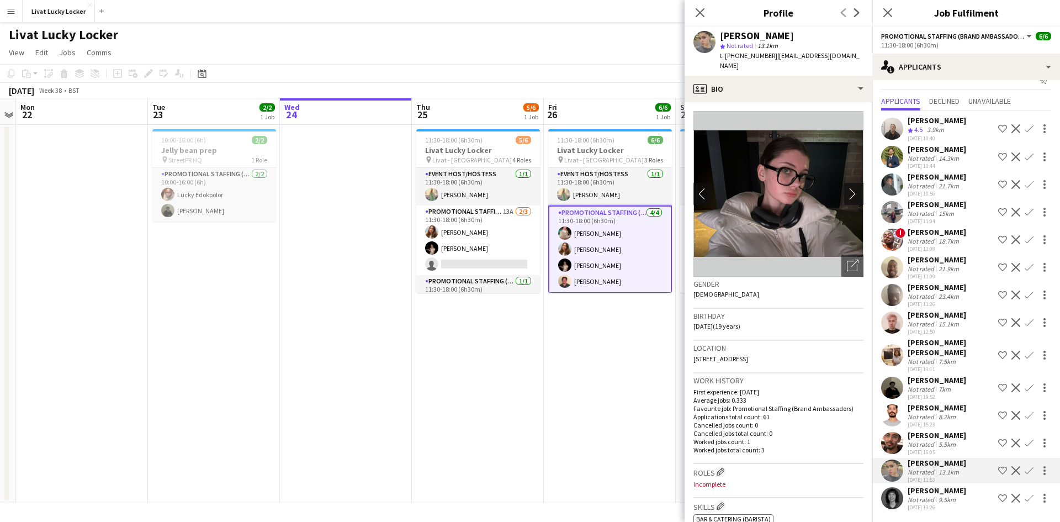
click at [850, 188] on app-icon "chevron-right" at bounding box center [855, 194] width 17 height 12
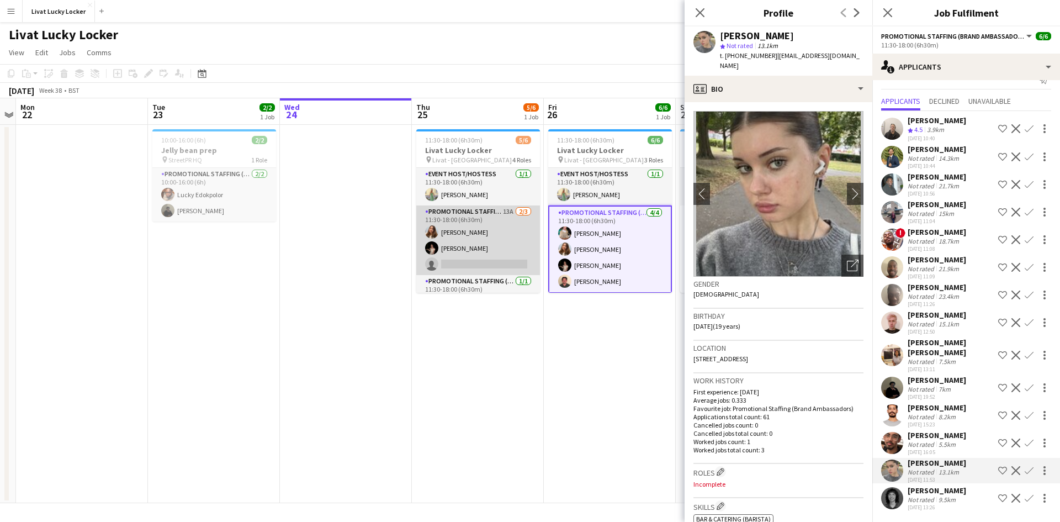
click at [444, 213] on app-card-role "Promotional Staffing (Brand Ambassadors) 13A [DATE] 11:30-18:00 (6h30m) [PERSON…" at bounding box center [478, 240] width 124 height 70
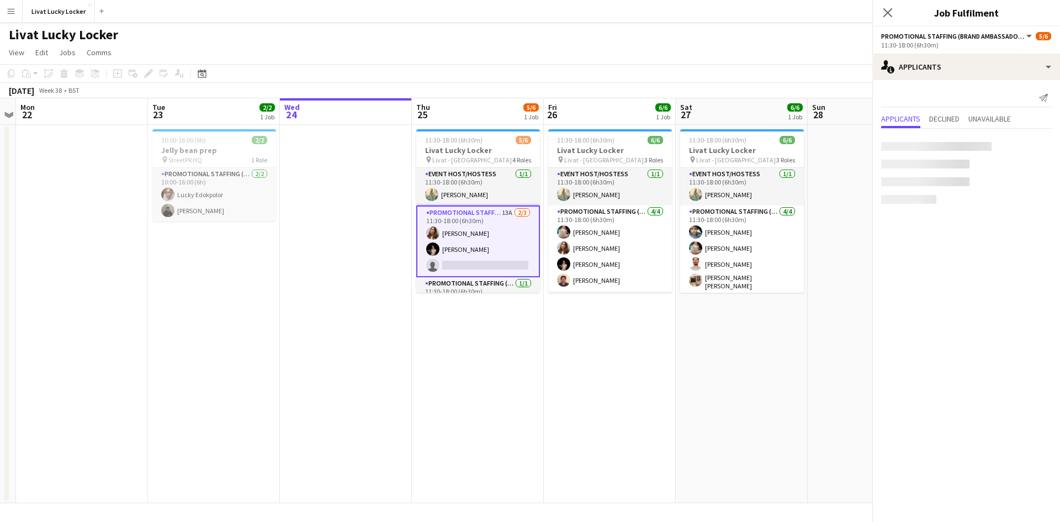
scroll to position [0, 0]
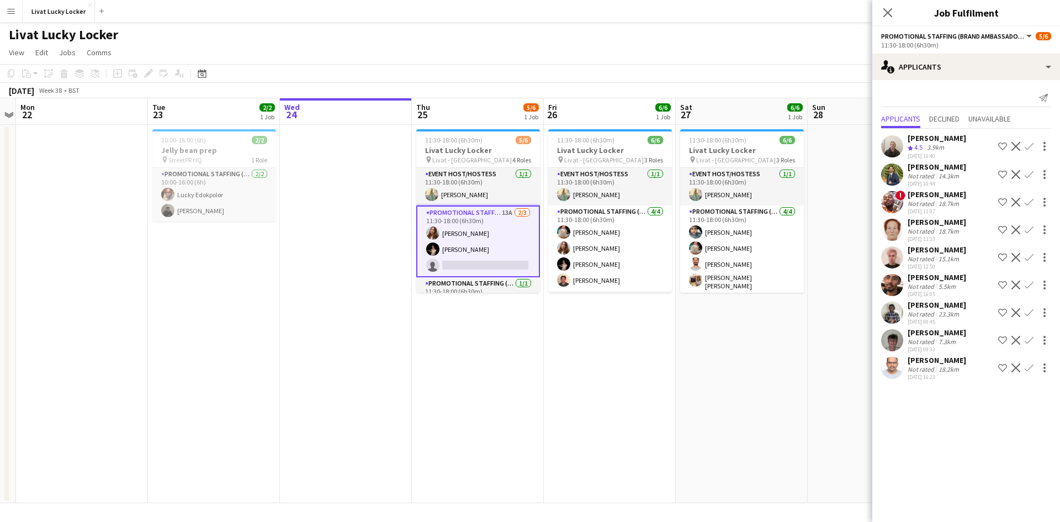
drag, startPoint x: 773, startPoint y: 394, endPoint x: 780, endPoint y: 389, distance: 8.7
click at [774, 394] on app-date-cell "11:30-18:00 (6h30m) 6/6 Livat Lucky Locker pin Livat - King Street 3 Roles Even…" at bounding box center [742, 314] width 132 height 378
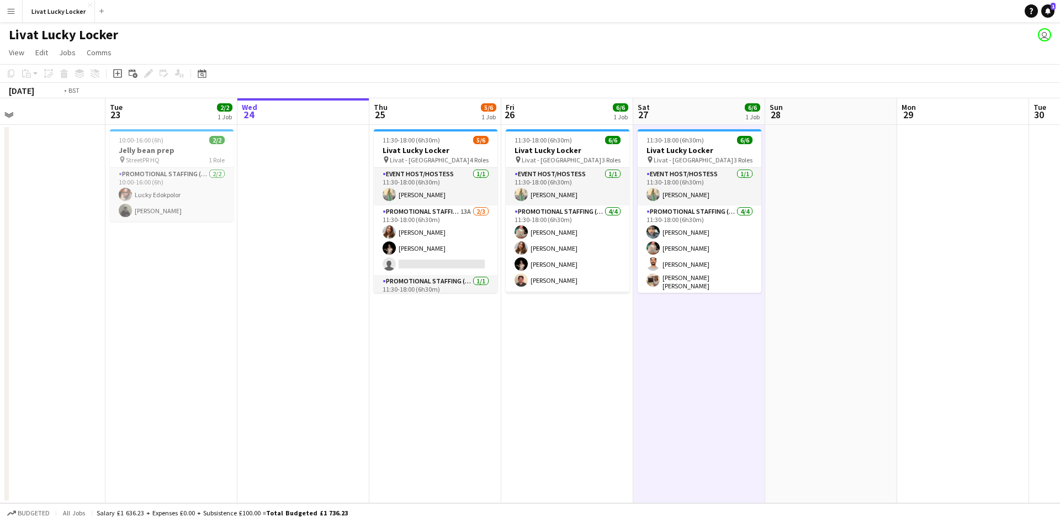
drag, startPoint x: 915, startPoint y: 342, endPoint x: 218, endPoint y: 250, distance: 703.2
click at [200, 252] on app-calendar-viewport "Fri 19 Sat 20 Sun 21 Mon 22 Tue 23 2/2 1 Job Wed 24 Thu 25 5/6 1 Job Fri 26 6/6…" at bounding box center [530, 300] width 1060 height 405
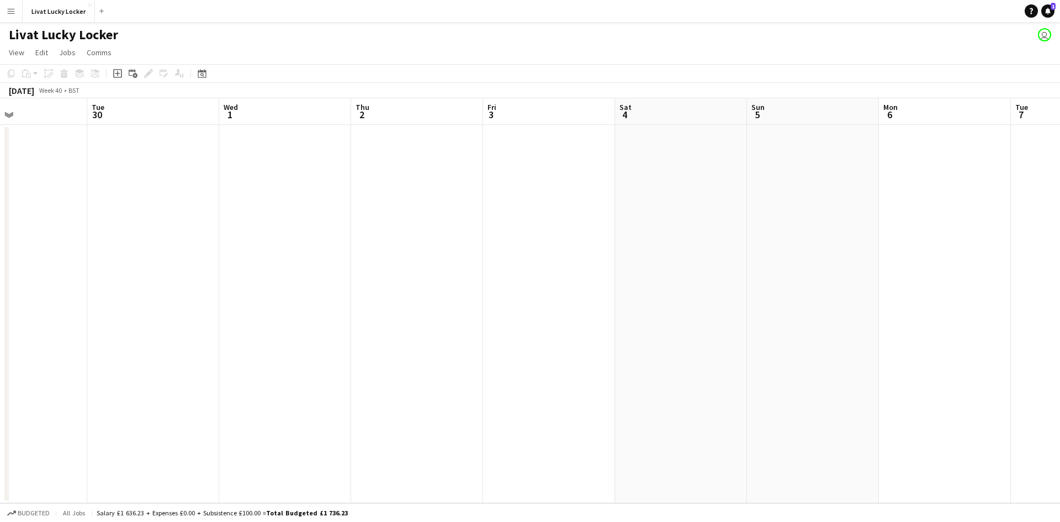
drag, startPoint x: 869, startPoint y: 269, endPoint x: 95, endPoint y: 171, distance: 780.5
click at [95, 171] on app-calendar-viewport "Sat 27 6/6 1 Job Sun 28 Mon 29 Tue 30 Wed 1 Thu 2 Fri 3 Sat 4 Sun 5 Mon 6 Tue 7…" at bounding box center [530, 300] width 1060 height 405
drag, startPoint x: 223, startPoint y: 167, endPoint x: 528, endPoint y: 210, distance: 308.5
click at [192, 167] on app-calendar-viewport "Mon 29 Tue 30 Wed 1 Thu 2 Fri 3 Sat 4 Sun 5 Mon 6 Tue 7 Wed 8 Thu 9 Fri 10 Sat …" at bounding box center [530, 300] width 1060 height 405
click at [150, 113] on app-calendar-viewport "Mon 6 Tue 7 Wed 8 Thu 9 Fri 10 Sat 11 Sun 12 Mon 13 Tue 14 Wed 15 Thu 16 Fri 17…" at bounding box center [530, 300] width 1060 height 405
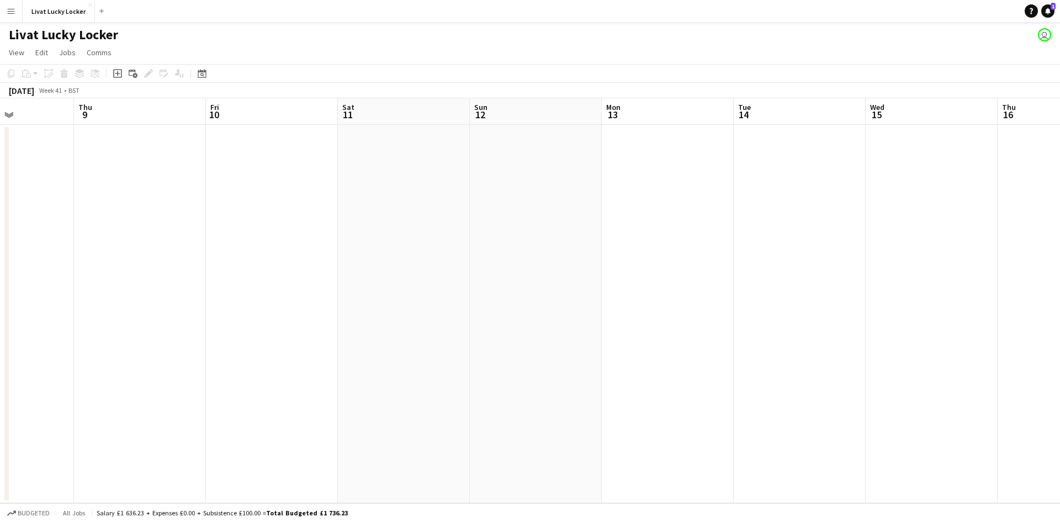
scroll to position [0, 376]
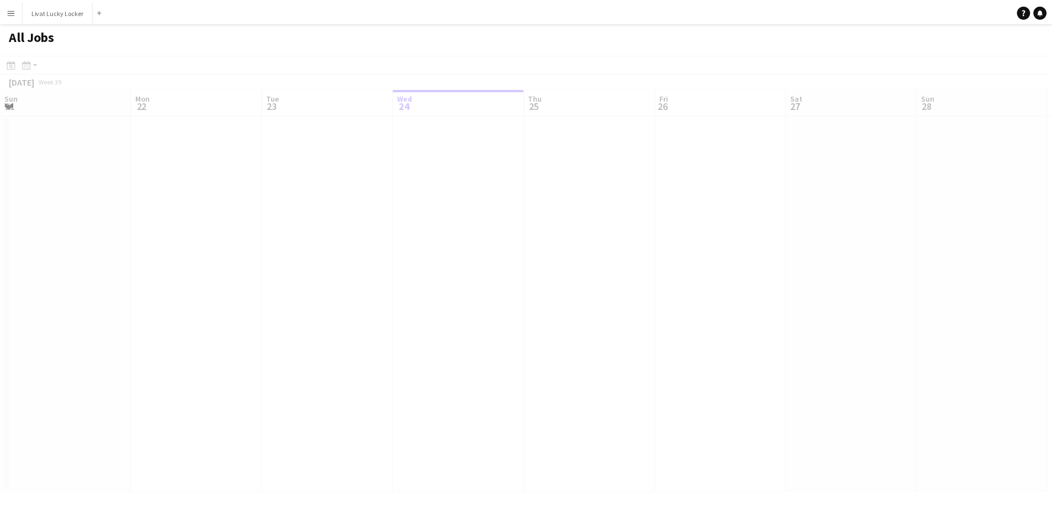
scroll to position [0, 264]
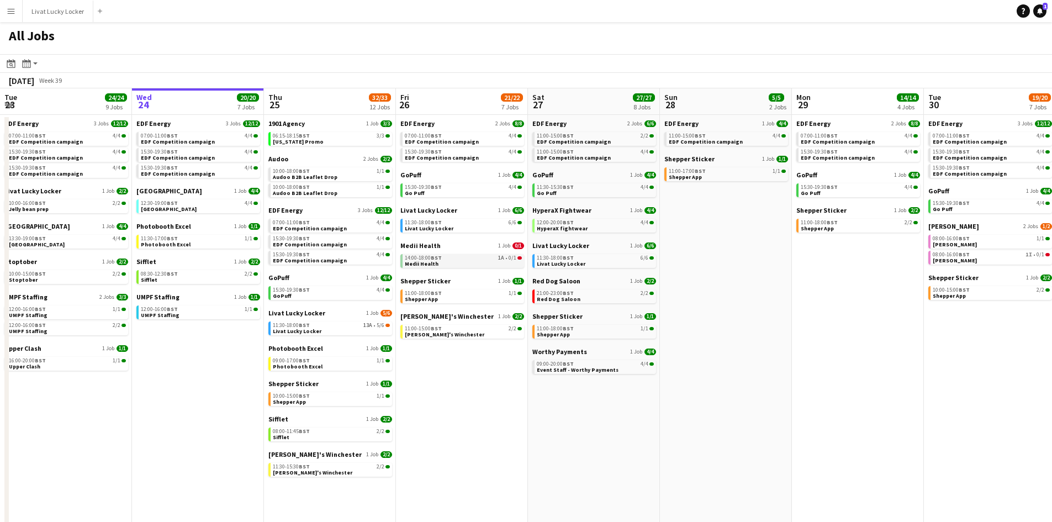
click at [461, 260] on div "14:00-18:00 BST 1A • 0/1" at bounding box center [463, 258] width 117 height 6
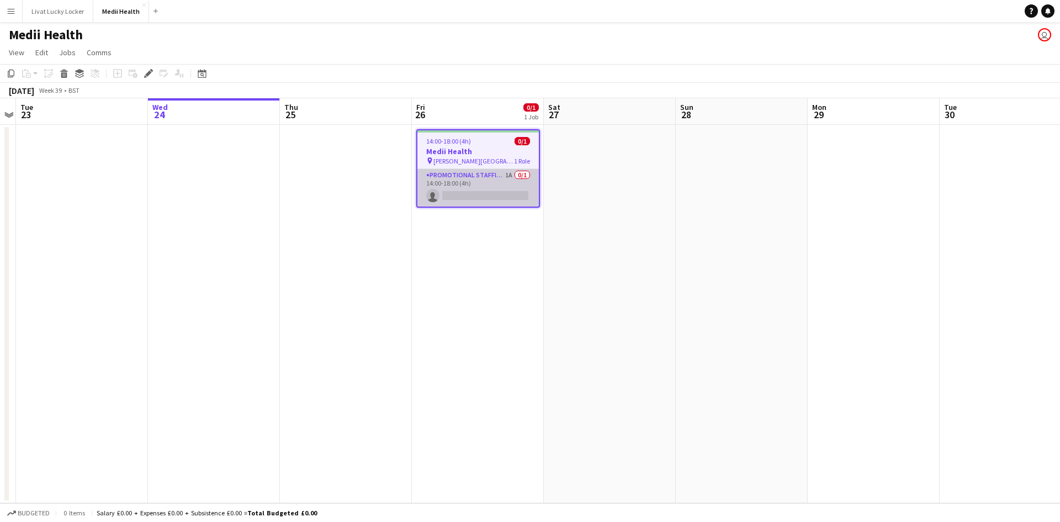
click at [457, 189] on app-card-role "Promotional Staffing (Brand Ambassadors) 1A 0/1 14:00-18:00 (4h) single-neutral…" at bounding box center [479, 188] width 122 height 38
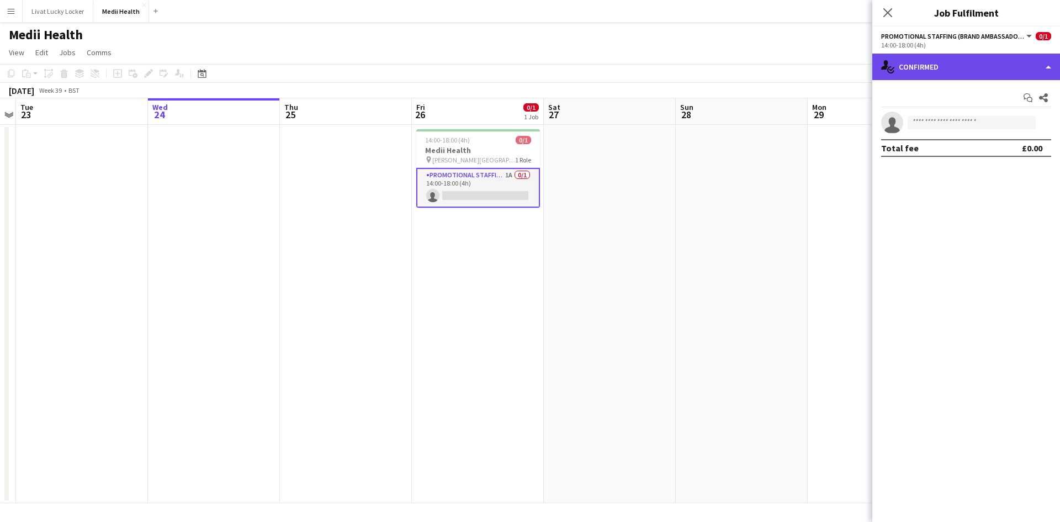
click at [922, 77] on div "single-neutral-actions-check-2 Confirmed" at bounding box center [967, 67] width 188 height 27
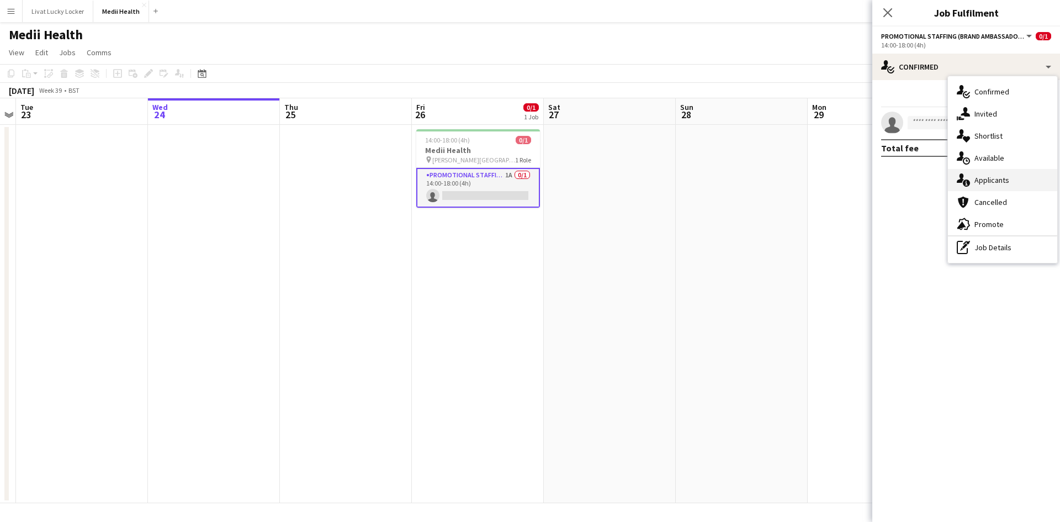
click at [1009, 189] on div "single-neutral-actions-information Applicants" at bounding box center [1002, 180] width 109 height 22
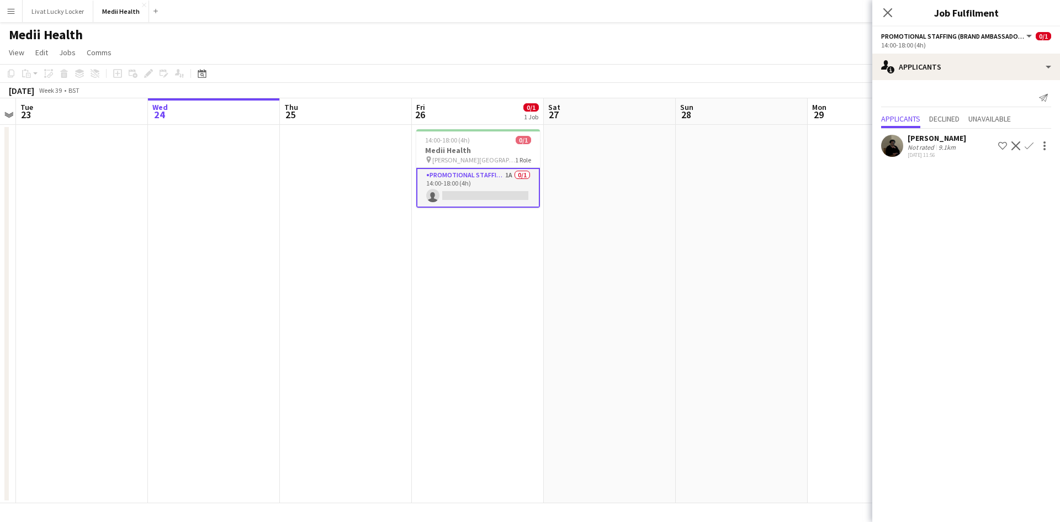
click at [592, 290] on app-date-cell at bounding box center [610, 314] width 132 height 378
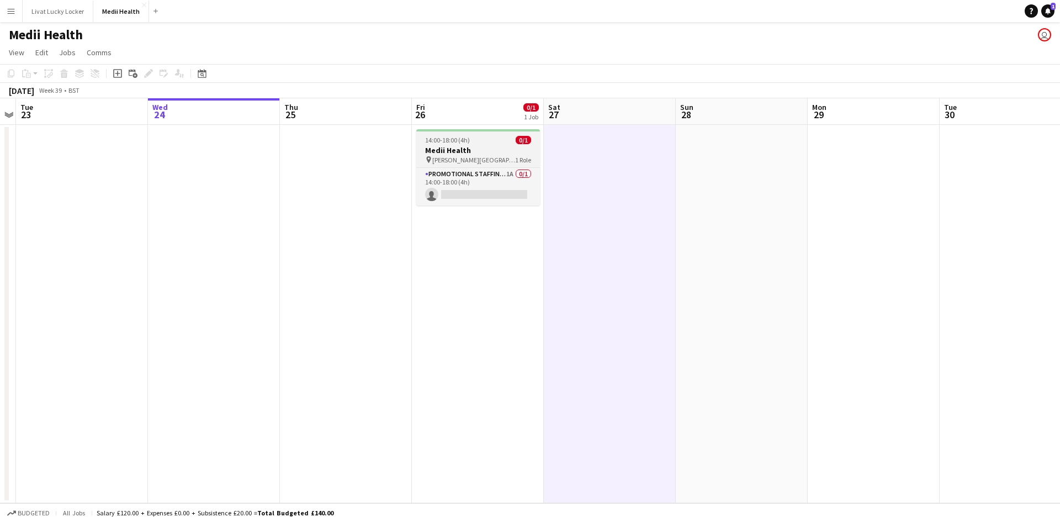
click at [449, 157] on span "Russell Square" at bounding box center [473, 160] width 83 height 8
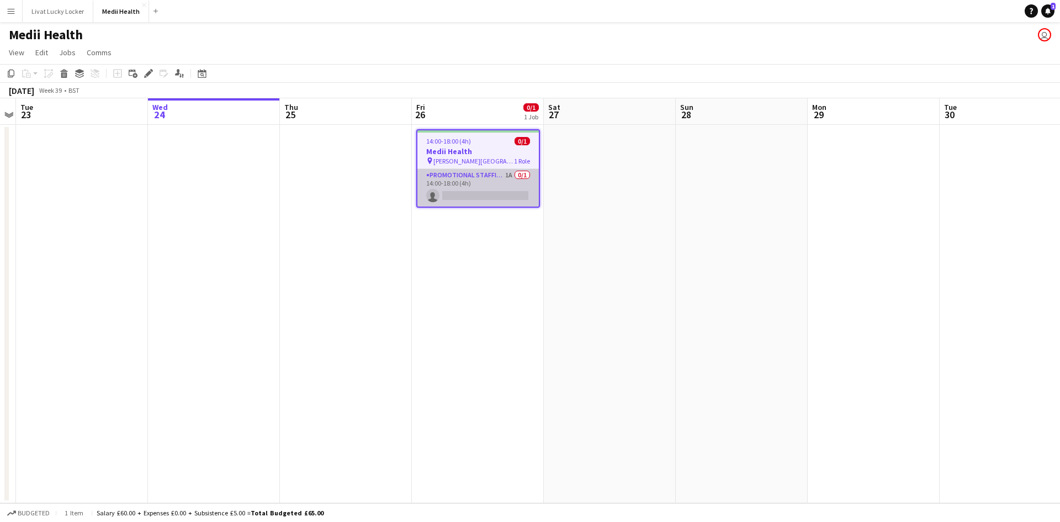
click at [449, 181] on app-card-role "Promotional Staffing (Brand Ambassadors) 1A 0/1 14:00-18:00 (4h) single-neutral…" at bounding box center [479, 188] width 122 height 38
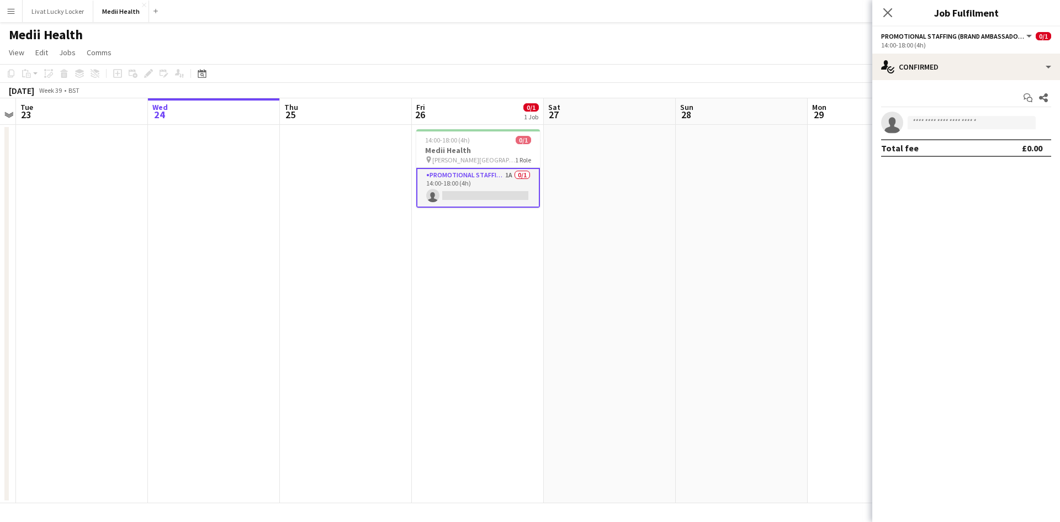
click at [671, 215] on app-date-cell at bounding box center [610, 314] width 132 height 378
